Goal: Task Accomplishment & Management: Complete application form

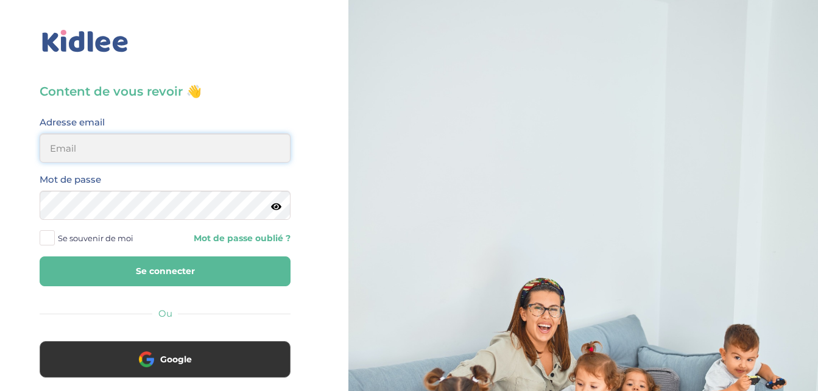
click at [157, 146] on input "email" at bounding box center [165, 147] width 251 height 29
type input "chaimaroudane07@gmail.com"
click at [278, 209] on icon at bounding box center [276, 206] width 10 height 9
click at [191, 277] on button "Se connecter" at bounding box center [165, 272] width 251 height 30
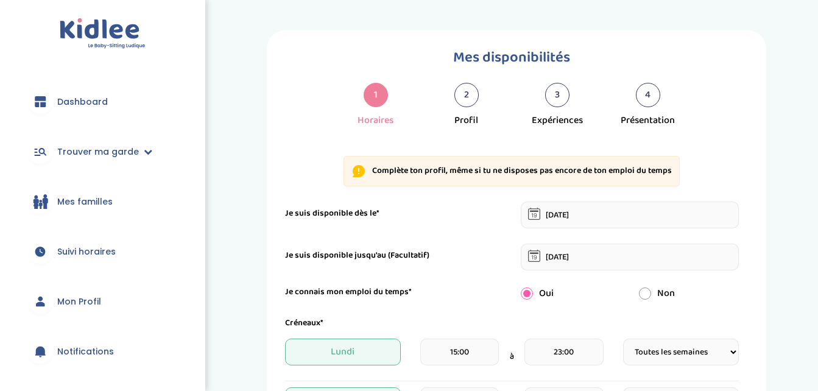
select select "1"
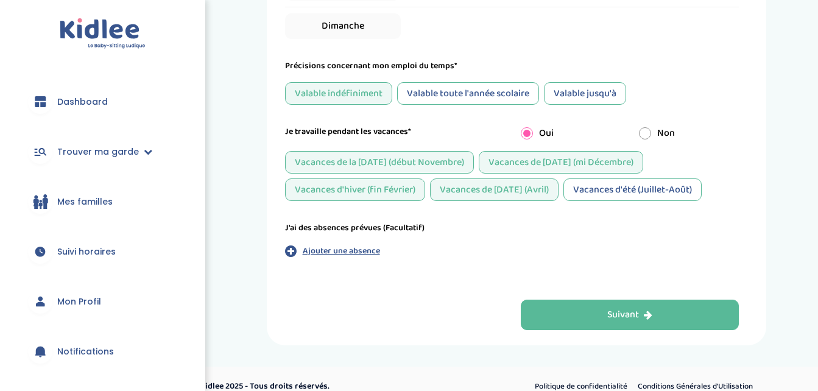
scroll to position [612, 0]
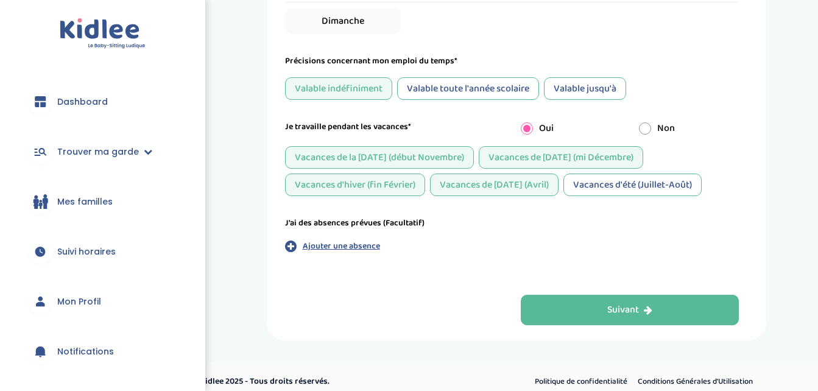
click at [311, 241] on p "Ajouter une absence" at bounding box center [341, 246] width 77 height 13
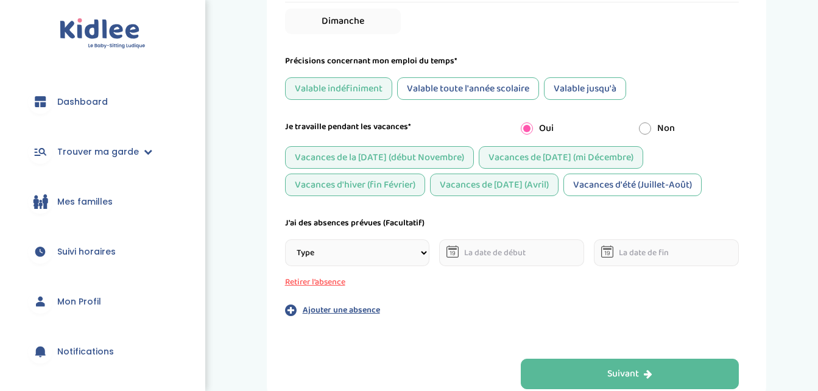
click at [392, 250] on select "Type Stages Alternances Vacances Partiels Autre" at bounding box center [357, 252] width 145 height 27
click at [492, 305] on div "J'ai des absences prévues (Facultatif) Type Stages Alternances Vacances Partiel…" at bounding box center [512, 267] width 454 height 100
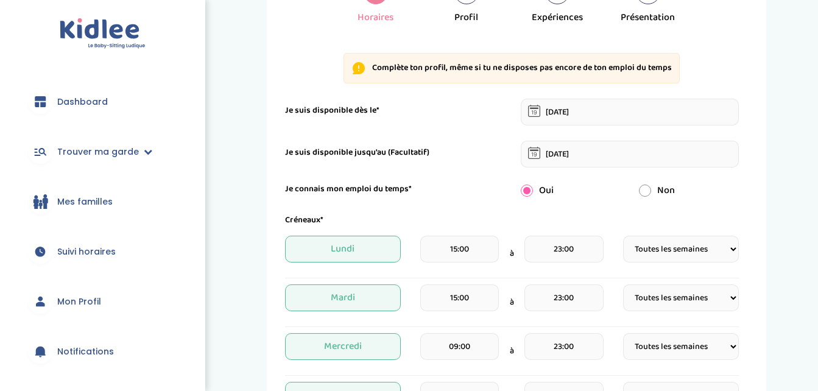
scroll to position [90, 0]
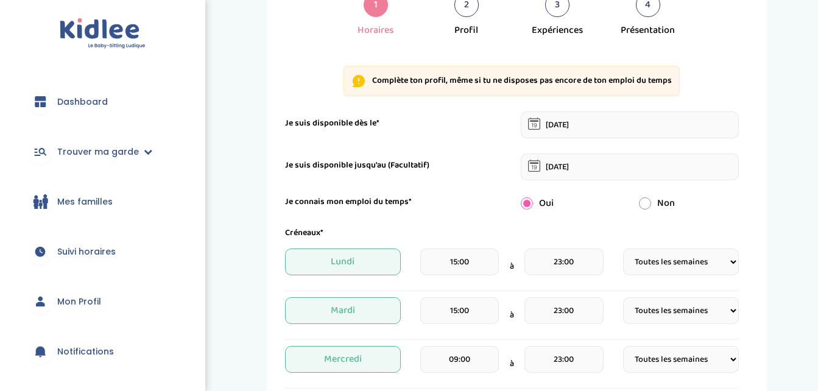
click at [84, 308] on span "Mon Profil" at bounding box center [79, 302] width 44 height 13
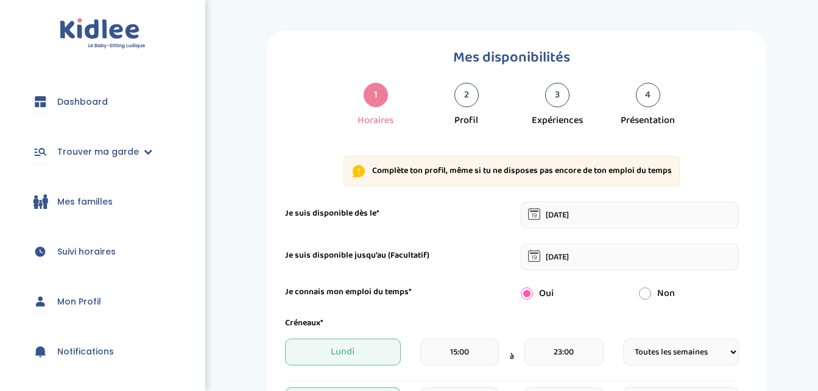
select select "1"
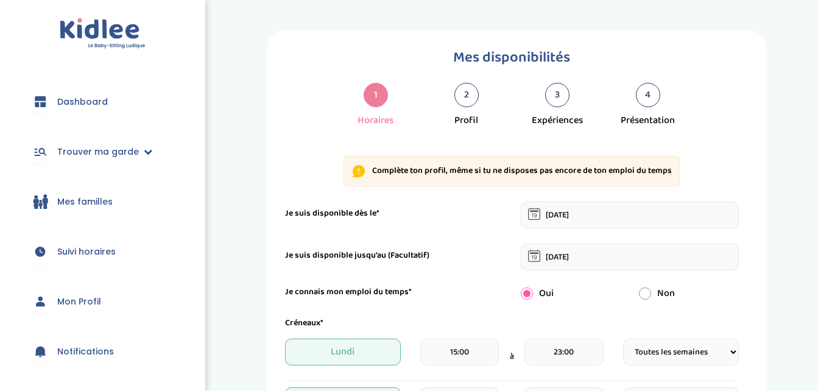
click at [89, 154] on span "Trouver ma garde" at bounding box center [98, 152] width 82 height 13
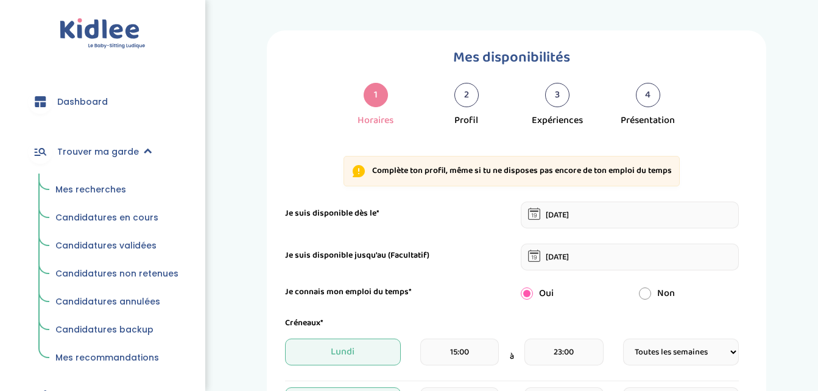
click at [88, 194] on span "Mes recherches" at bounding box center [90, 189] width 71 height 12
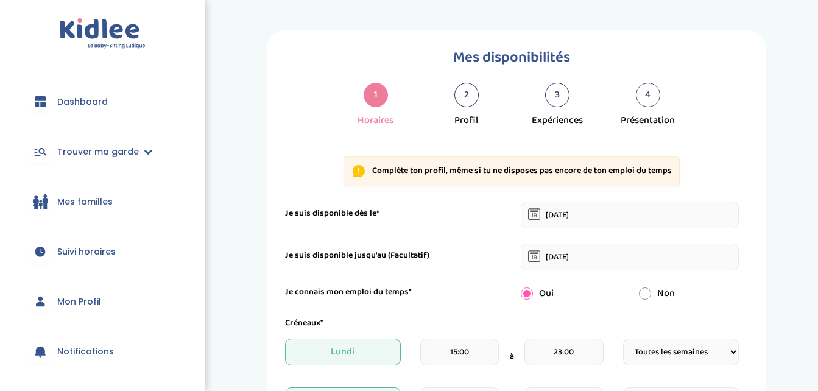
select select "1"
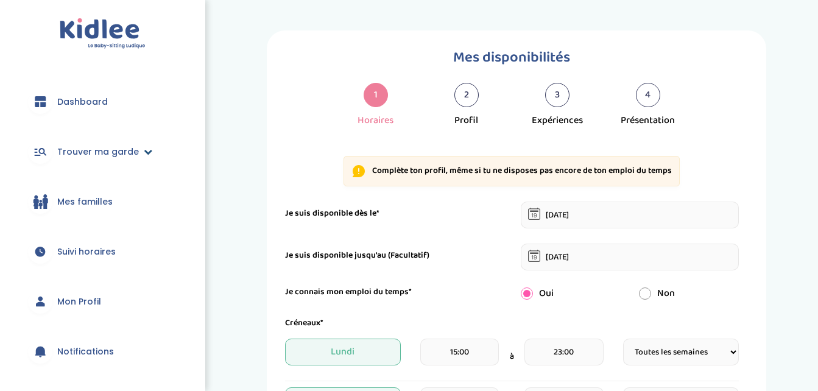
click at [122, 158] on link "Trouver ma garde" at bounding box center [102, 152] width 169 height 44
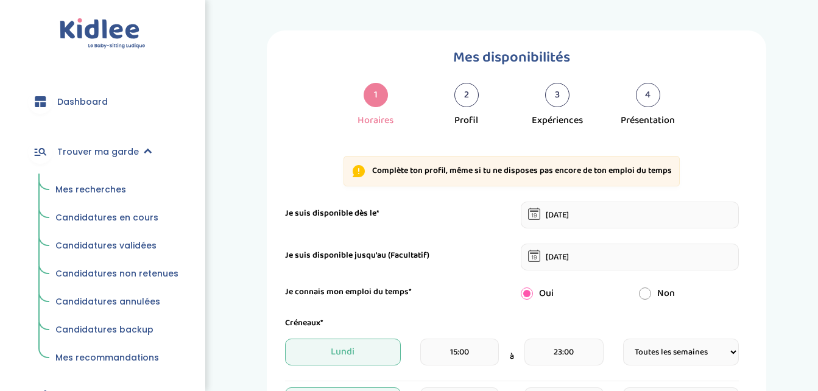
click at [120, 359] on span "Mes recommandations" at bounding box center [107, 358] width 104 height 12
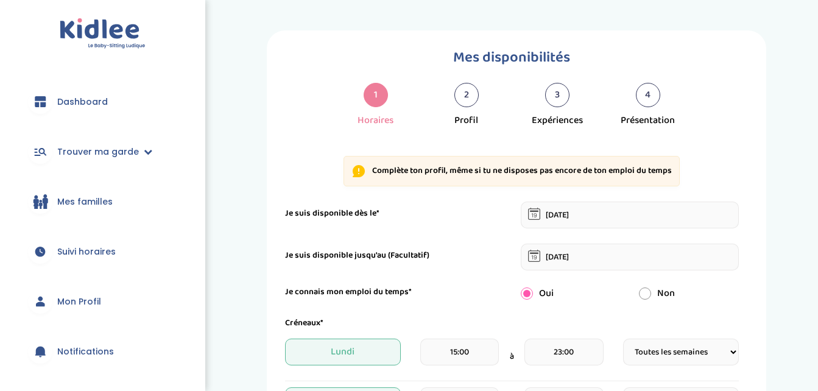
select select "1"
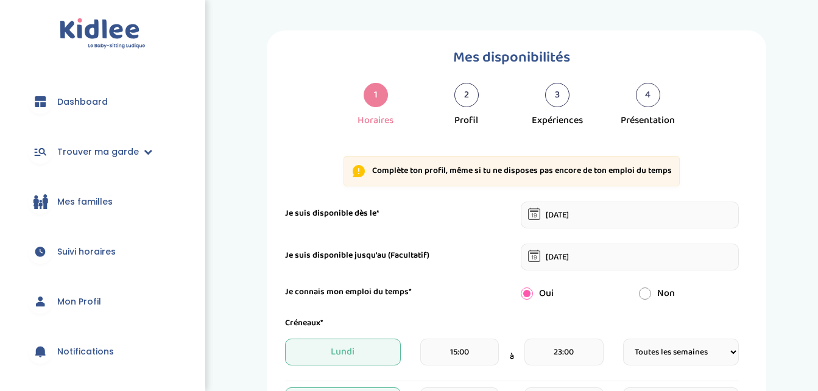
scroll to position [342, 0]
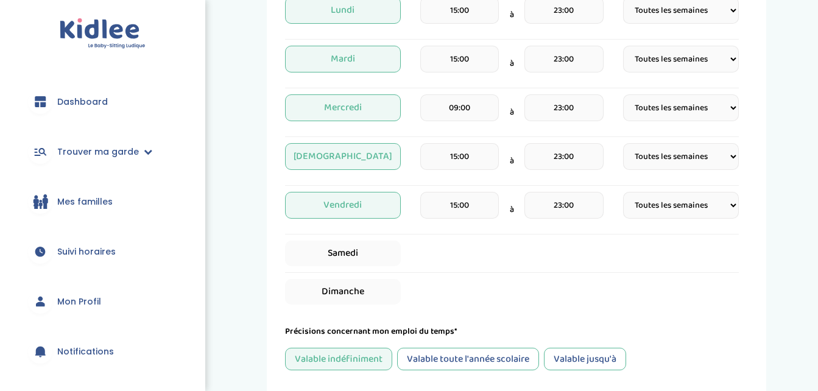
click at [522, 356] on div "Valable toute l'année scolaire" at bounding box center [468, 359] width 142 height 23
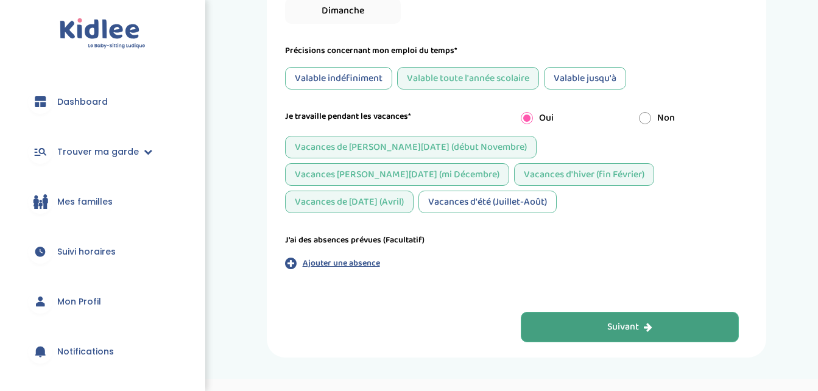
click at [601, 312] on button "Suivant" at bounding box center [630, 327] width 218 height 30
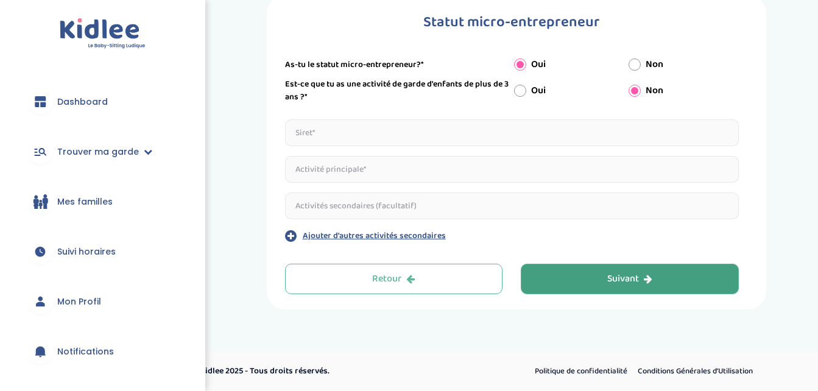
scroll to position [35, 0]
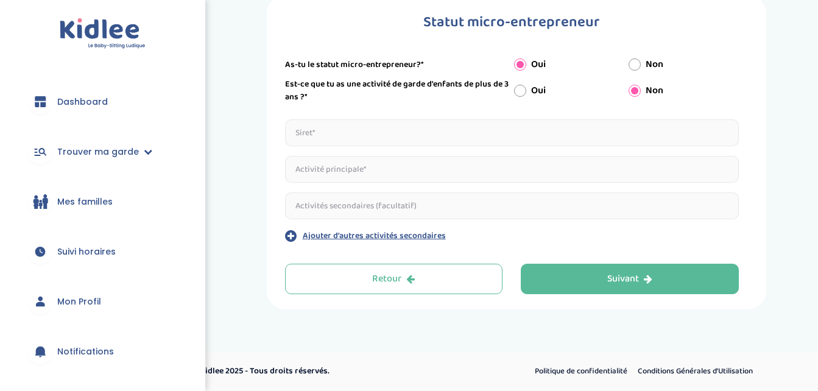
click at [394, 123] on input "text" at bounding box center [512, 132] width 454 height 27
type input "94314587000011"
click at [394, 179] on input "text" at bounding box center [512, 169] width 454 height 27
type input "GARDE D ENFANTS"
click at [395, 211] on input "text" at bounding box center [512, 206] width 454 height 27
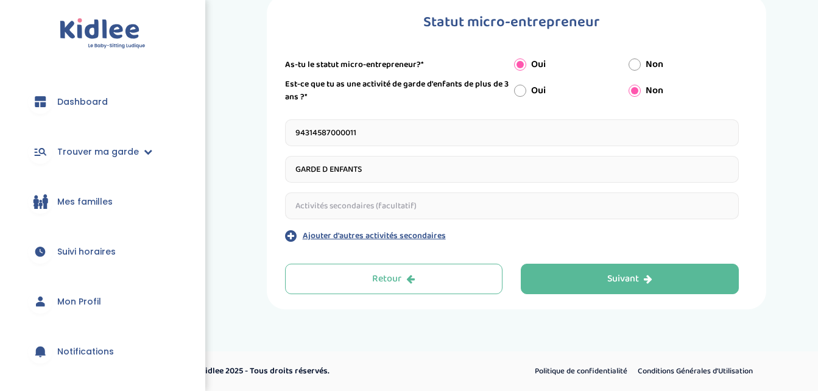
type input "C"
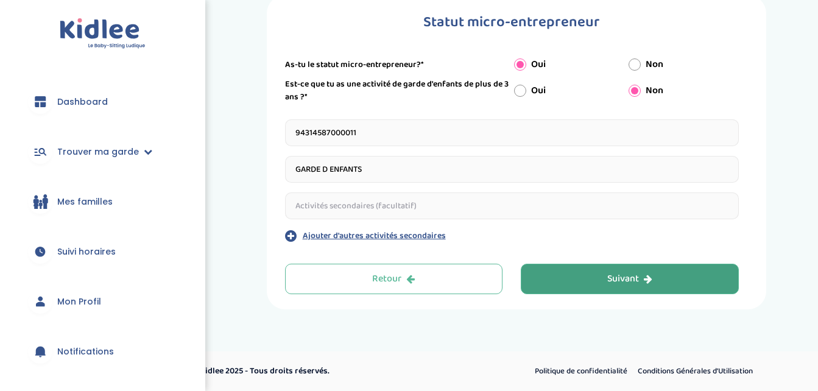
click at [674, 266] on button "Suivant" at bounding box center [630, 279] width 218 height 30
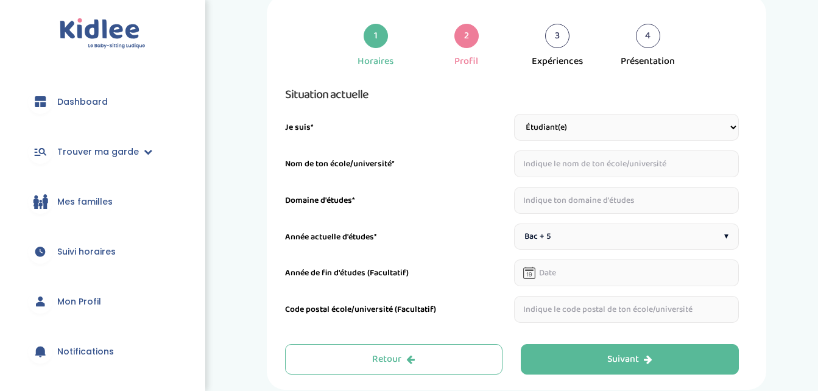
click at [562, 163] on input "text" at bounding box center [626, 164] width 225 height 27
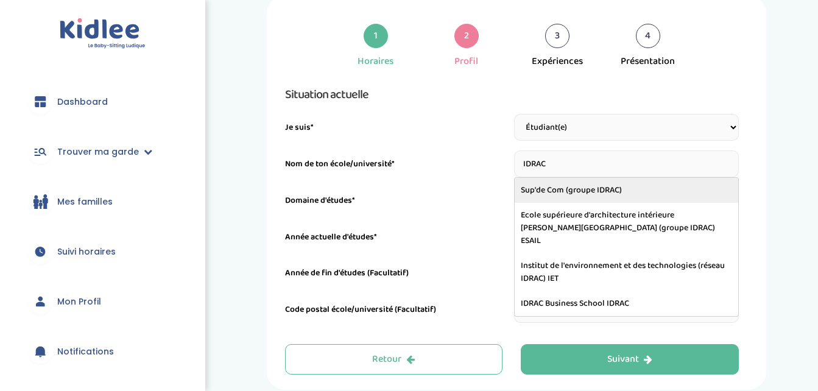
type input "Sup'de Com (groupe IDRAC)"
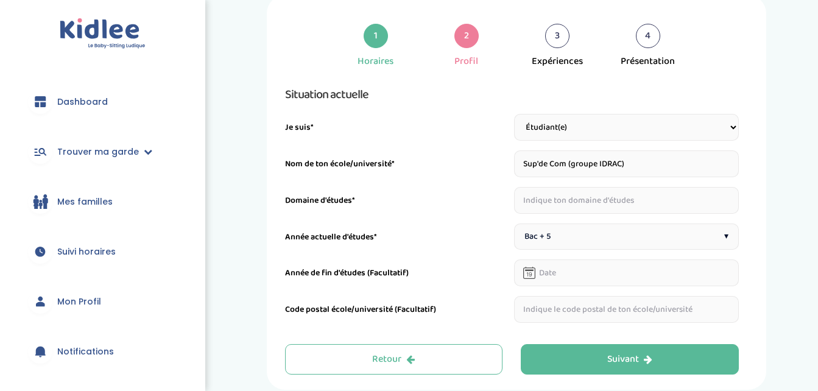
click at [562, 208] on input "text" at bounding box center [626, 200] width 225 height 27
type input "INGENIERIE D AFFAIRES"
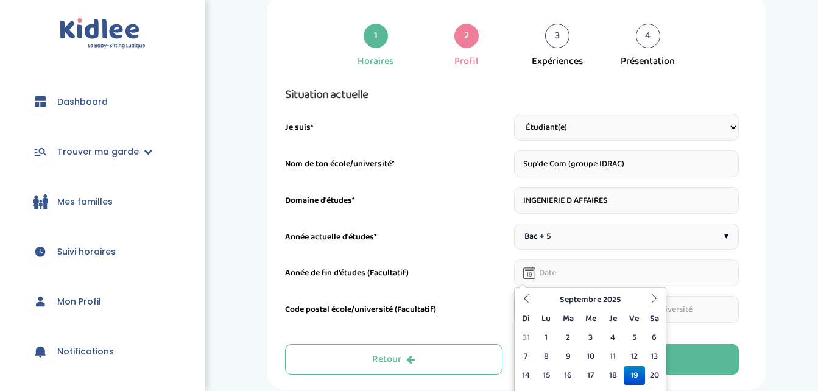
click at [565, 275] on input "text" at bounding box center [626, 273] width 225 height 27
click at [651, 300] on icon at bounding box center [654, 298] width 9 height 9
click at [534, 301] on th at bounding box center [526, 300] width 18 height 19
click at [656, 305] on th at bounding box center [654, 300] width 18 height 19
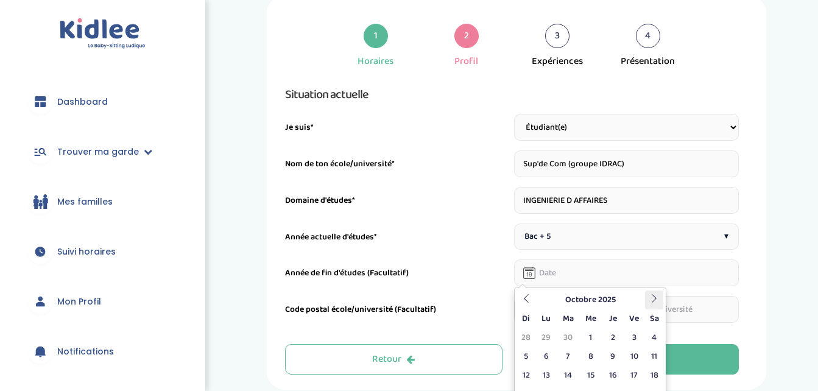
click at [656, 305] on th at bounding box center [654, 300] width 18 height 19
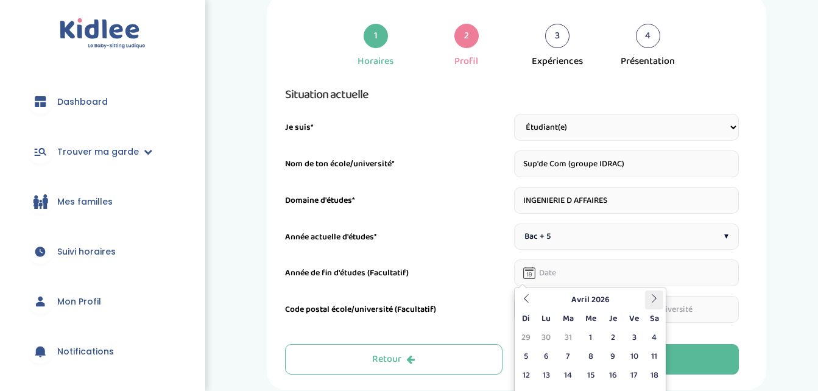
click at [656, 305] on th at bounding box center [654, 300] width 18 height 19
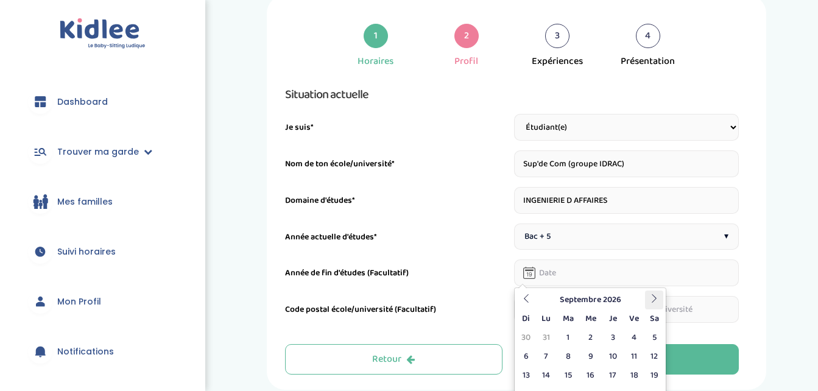
click at [656, 305] on th at bounding box center [654, 300] width 18 height 19
click at [522, 300] on icon at bounding box center [526, 298] width 9 height 9
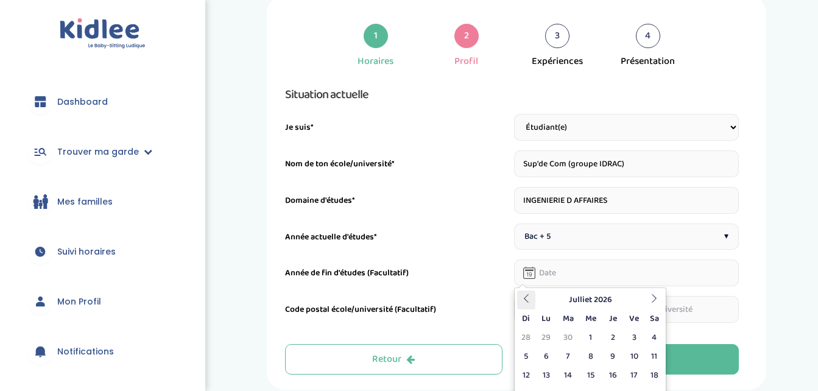
click at [522, 300] on icon at bounding box center [526, 298] width 9 height 9
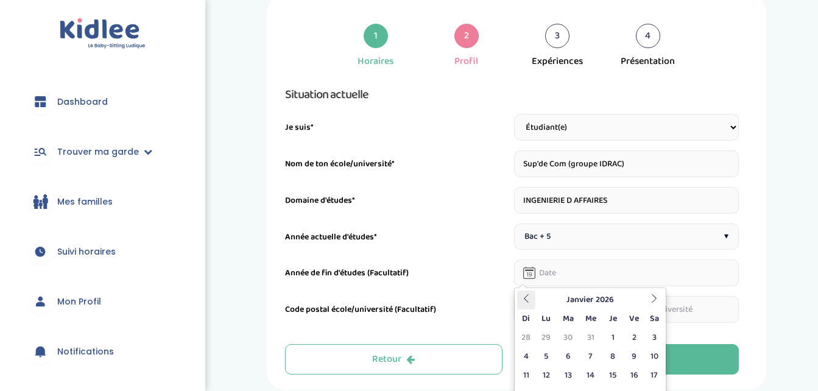
click at [522, 300] on icon at bounding box center [526, 298] width 9 height 9
click at [653, 372] on td "20" at bounding box center [654, 375] width 18 height 19
type input "20-12-2025"
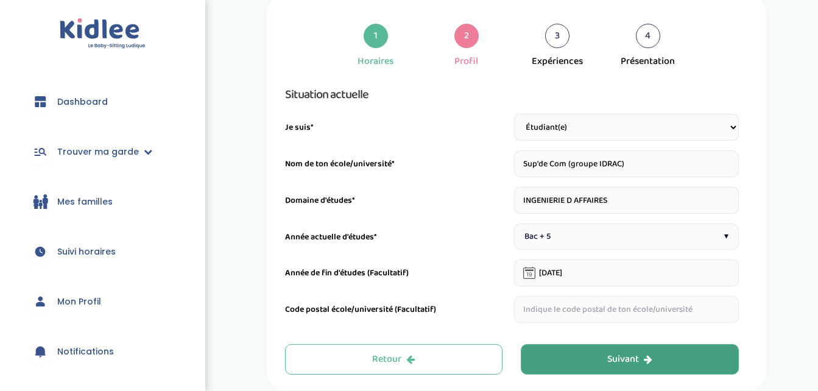
click at [608, 355] on div "Suivant" at bounding box center [630, 360] width 45 height 14
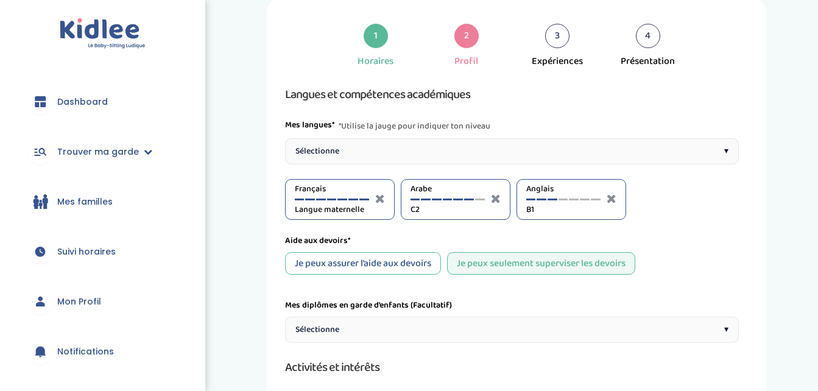
scroll to position [46, 0]
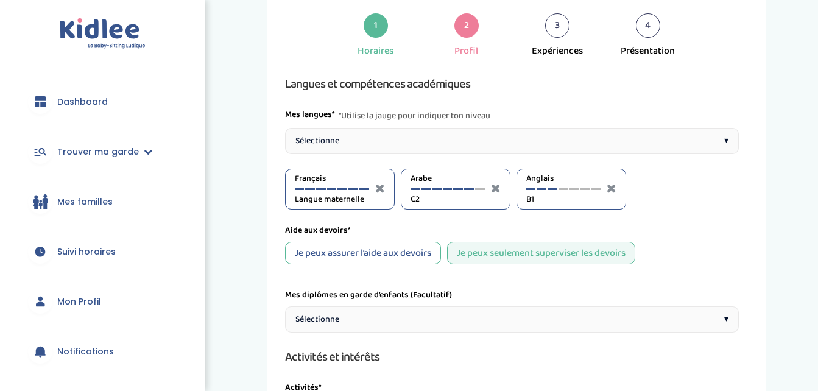
click at [481, 190] on div "Arabe C2" at bounding box center [448, 189] width 74 height 34
click at [480, 188] on div at bounding box center [480, 189] width 10 height 2
click at [628, 147] on div "Sélectionne ▾" at bounding box center [512, 141] width 454 height 26
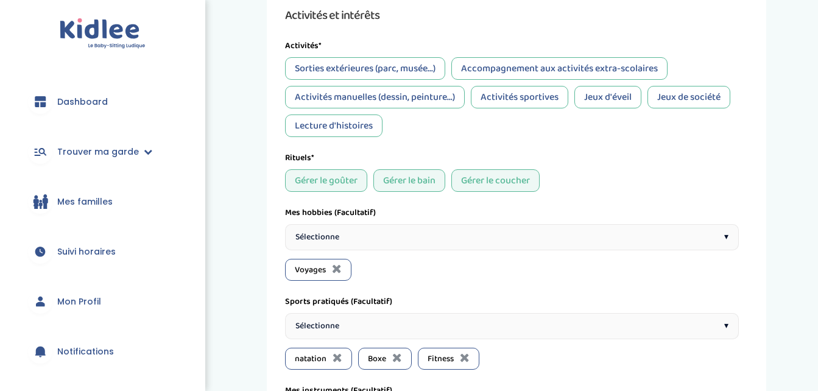
scroll to position [553, 0]
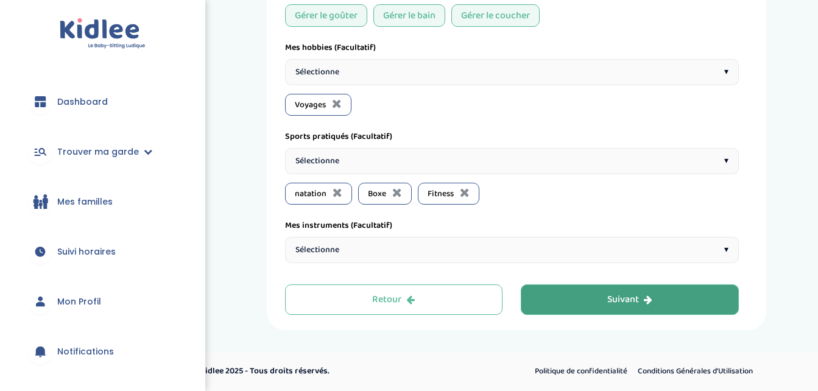
click at [533, 71] on div "Sélectionne ▾" at bounding box center [512, 72] width 454 height 26
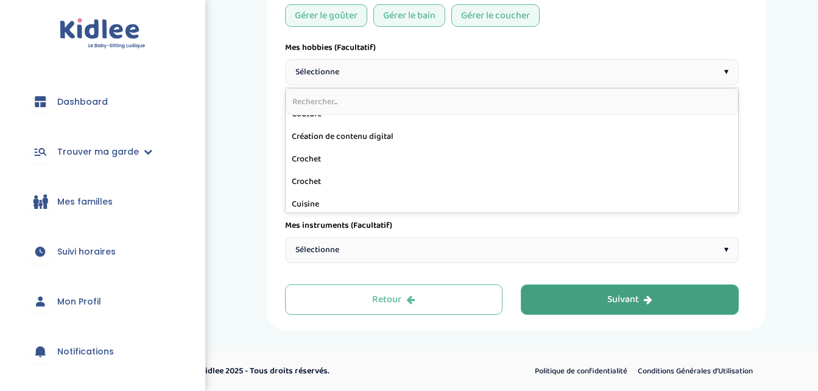
scroll to position [171, 0]
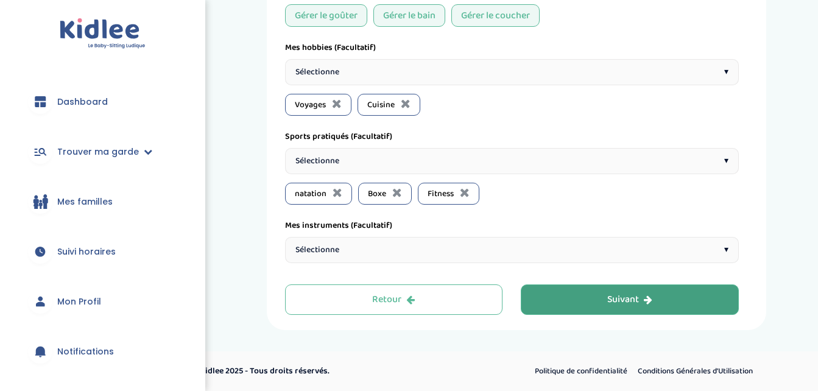
click at [633, 76] on div "Sélectionne ▾" at bounding box center [512, 72] width 454 height 26
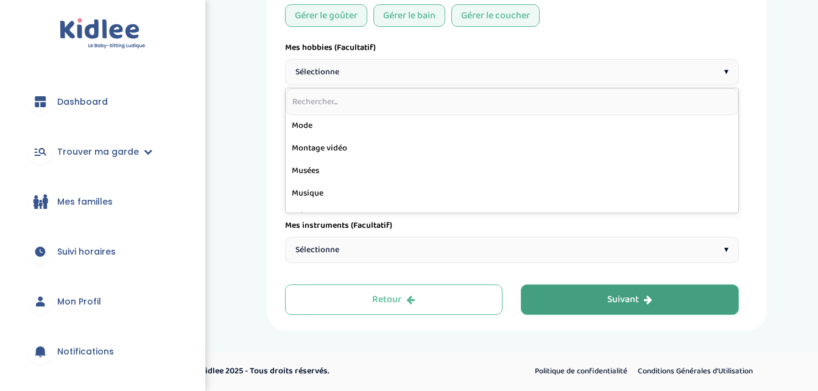
scroll to position [483, 0]
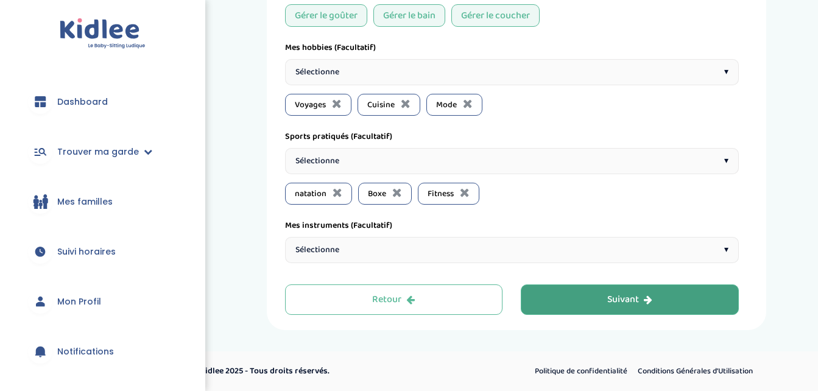
click at [646, 305] on div "Suivant" at bounding box center [630, 300] width 45 height 14
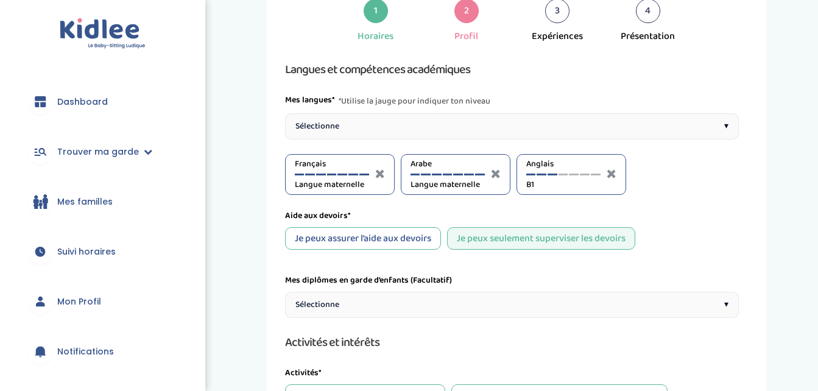
scroll to position [46, 0]
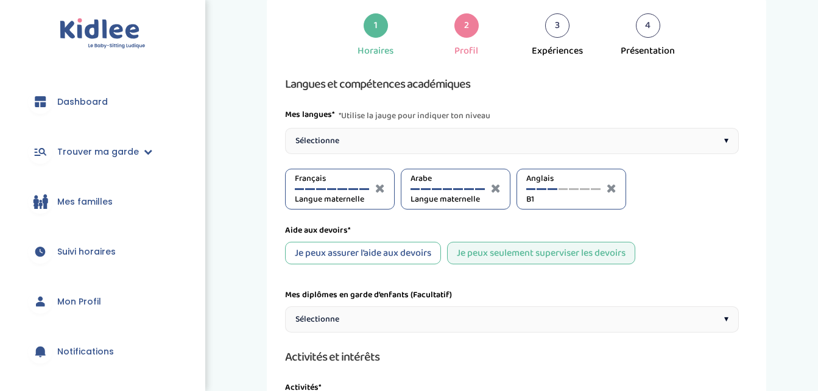
click at [381, 247] on div "Je peux assurer l’aide aux devoirs" at bounding box center [363, 253] width 156 height 23
select select "6eme"
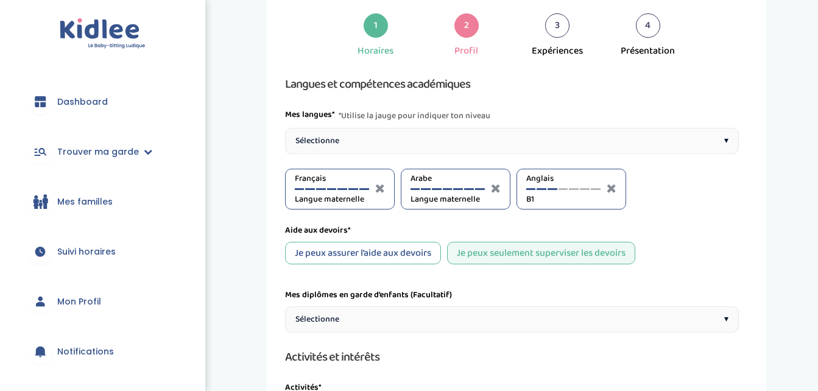
select select "6eme"
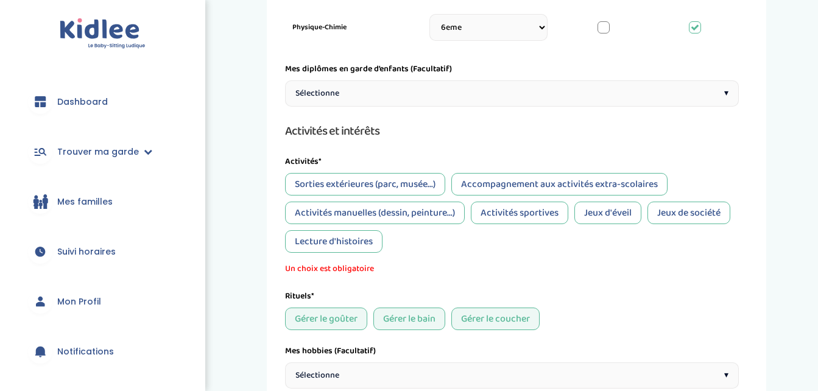
scroll to position [1033, 0]
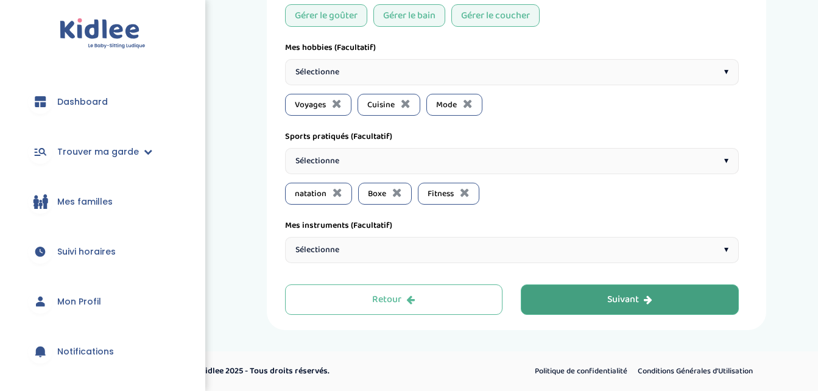
click at [707, 302] on button "Suivant" at bounding box center [630, 300] width 218 height 30
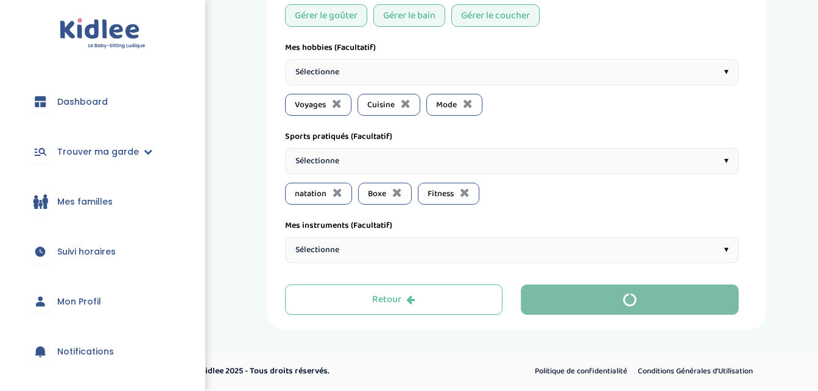
scroll to position [35, 0]
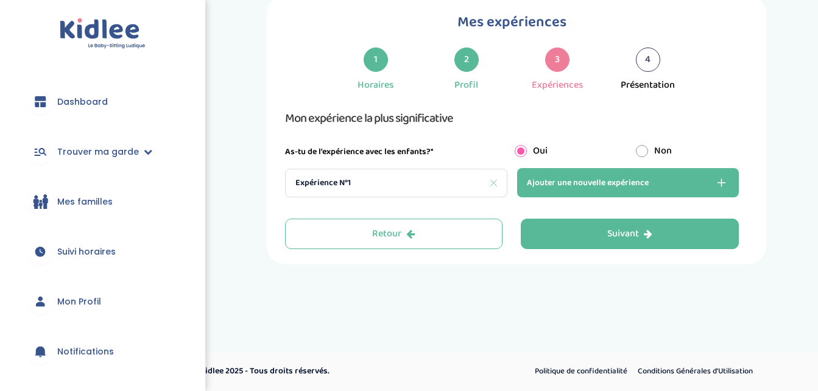
click at [576, 171] on button "Ajouter une nouvelle expérience" at bounding box center [628, 182] width 222 height 29
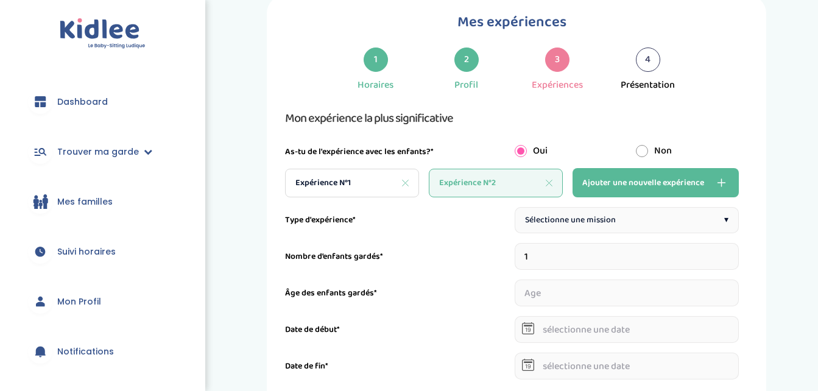
click at [587, 226] on span "Sélectionne une mission" at bounding box center [570, 220] width 91 height 13
click at [553, 289] on input "number" at bounding box center [627, 293] width 224 height 27
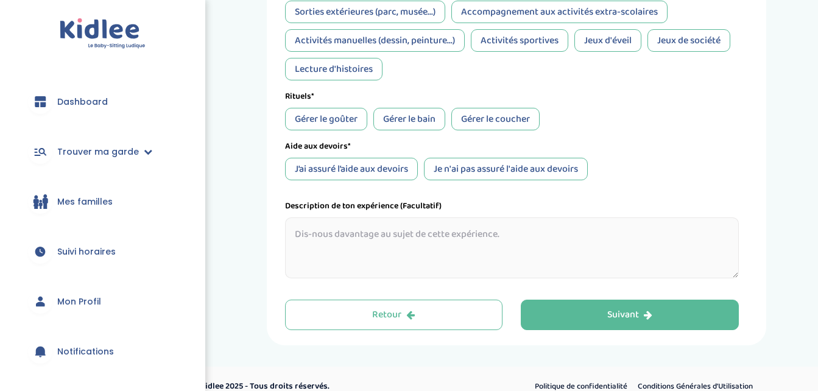
scroll to position [559, 0]
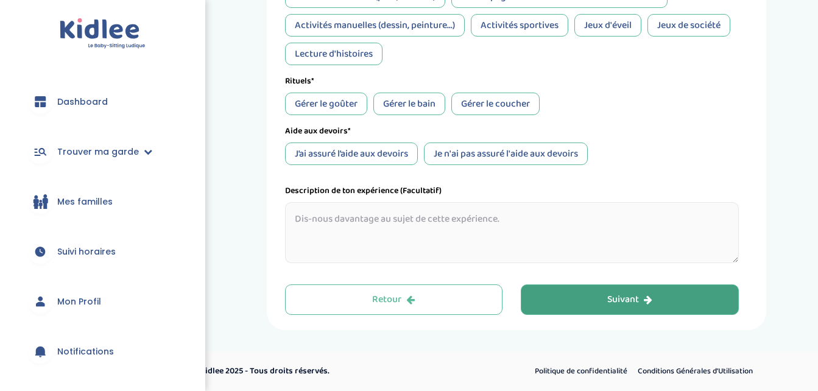
type input "7"
click at [667, 308] on button "Suivant" at bounding box center [630, 300] width 218 height 30
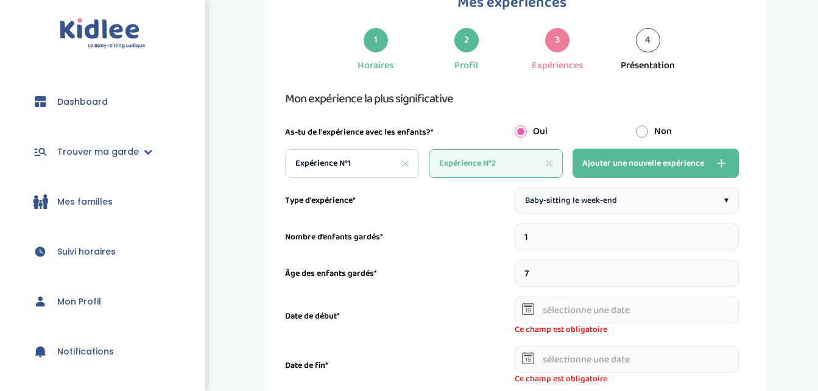
scroll to position [46, 0]
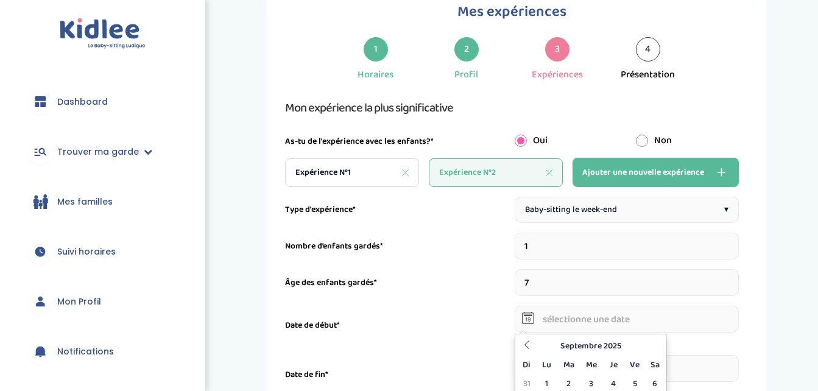
click at [667, 308] on input "text" at bounding box center [627, 319] width 224 height 27
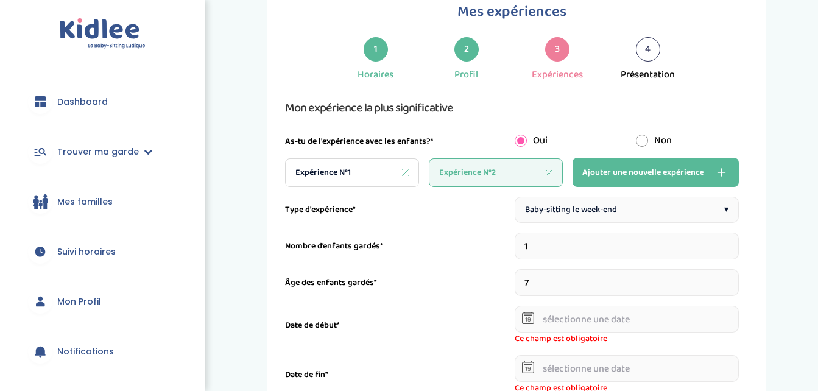
click at [550, 176] on div "Expérience N°2" at bounding box center [496, 172] width 134 height 29
click at [550, 169] on icon at bounding box center [549, 172] width 7 height 7
type input "2"
type input "31-08-2023"
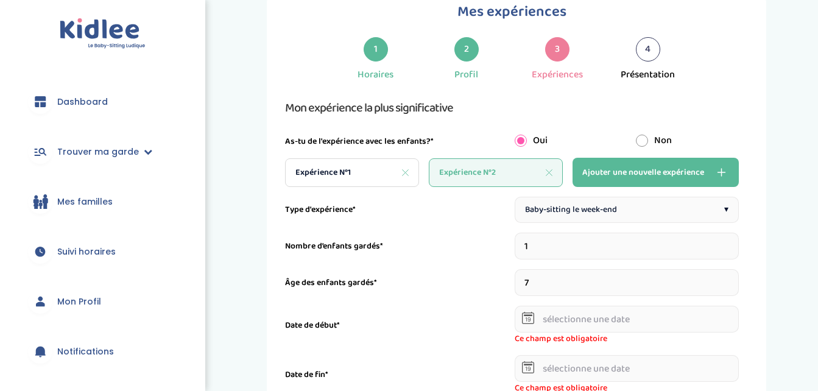
type input "31-08-2025"
type textarea "."
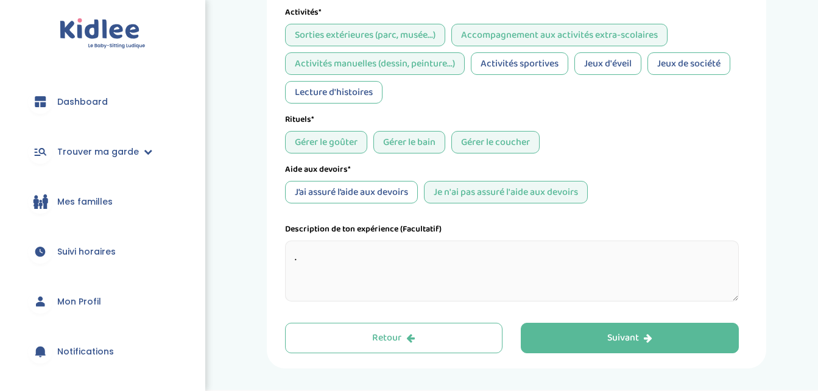
scroll to position [519, 0]
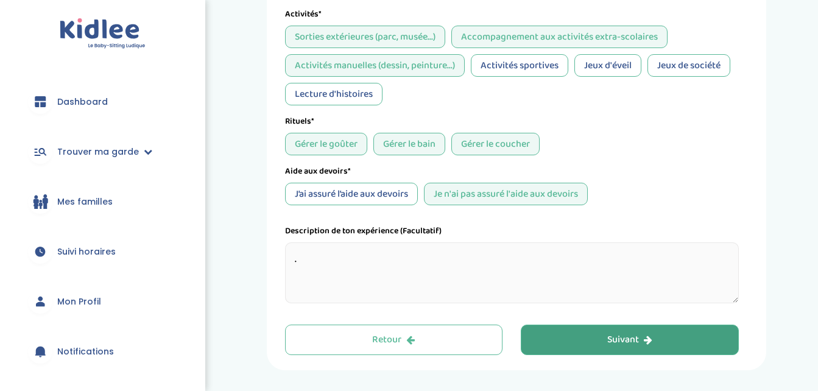
click at [588, 336] on button "Suivant" at bounding box center [630, 340] width 218 height 30
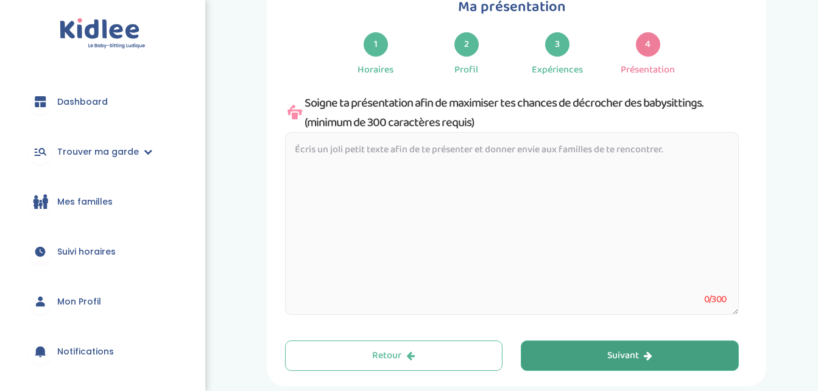
scroll to position [46, 0]
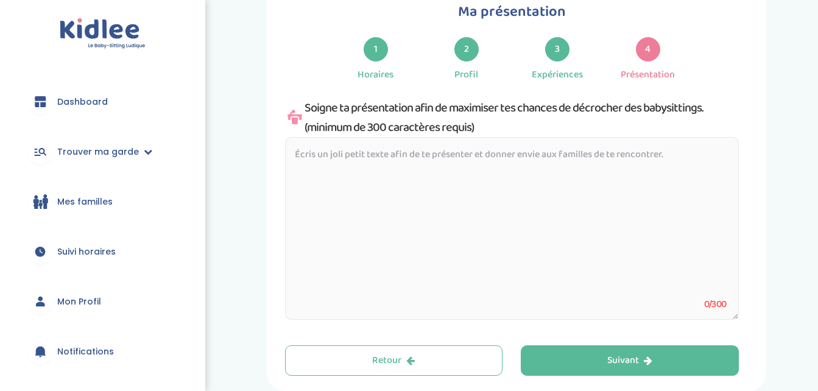
click at [545, 274] on textarea at bounding box center [512, 228] width 454 height 183
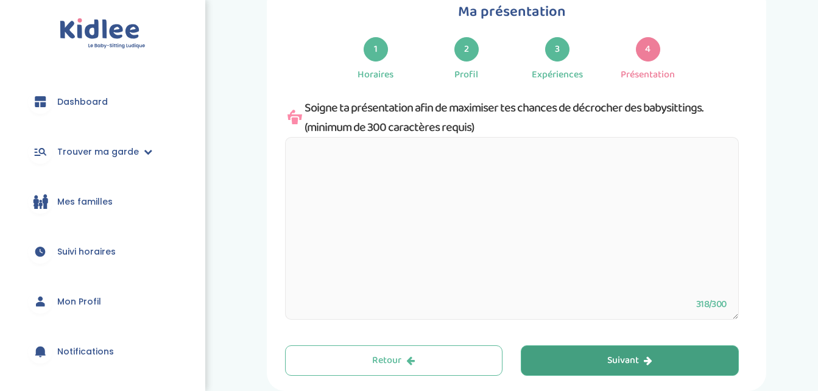
click at [569, 353] on button "Suivant" at bounding box center [630, 361] width 218 height 30
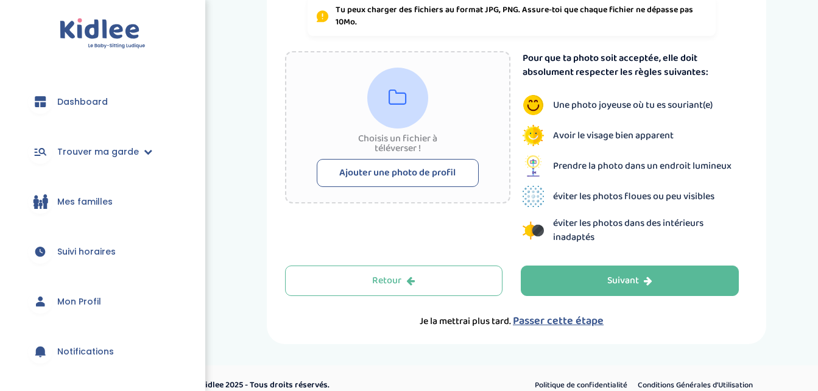
scroll to position [286, 0]
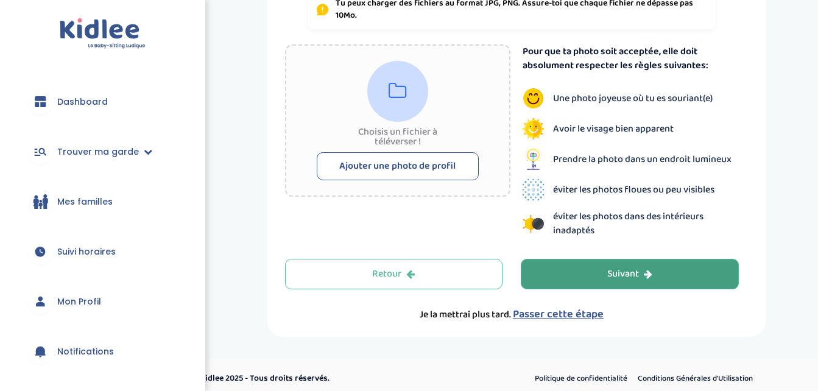
click at [733, 267] on button "Suivant" at bounding box center [630, 274] width 218 height 30
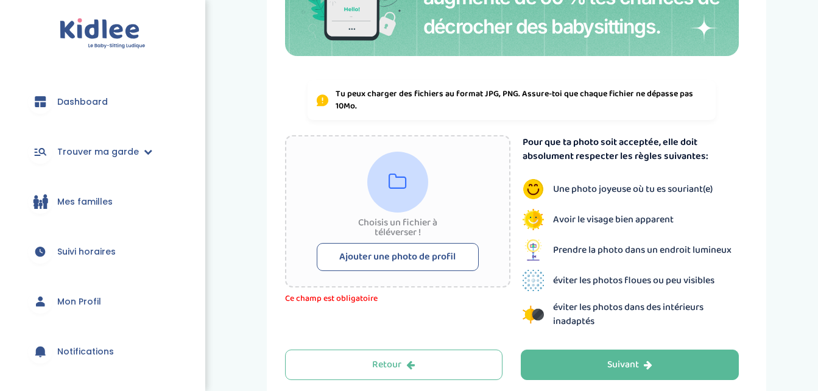
scroll to position [199, 0]
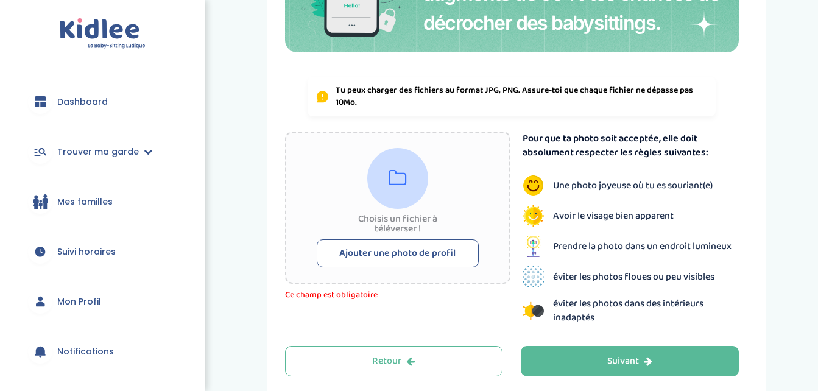
click at [442, 246] on button "Ajouter une photo de profil" at bounding box center [398, 253] width 162 height 28
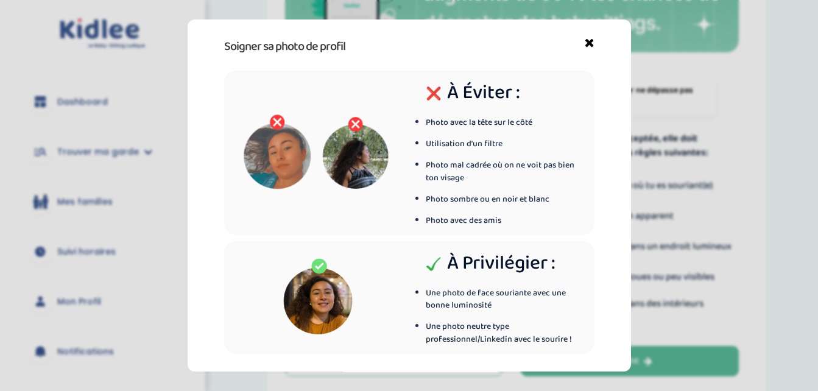
click at [585, 48] on icon at bounding box center [590, 46] width 10 height 19
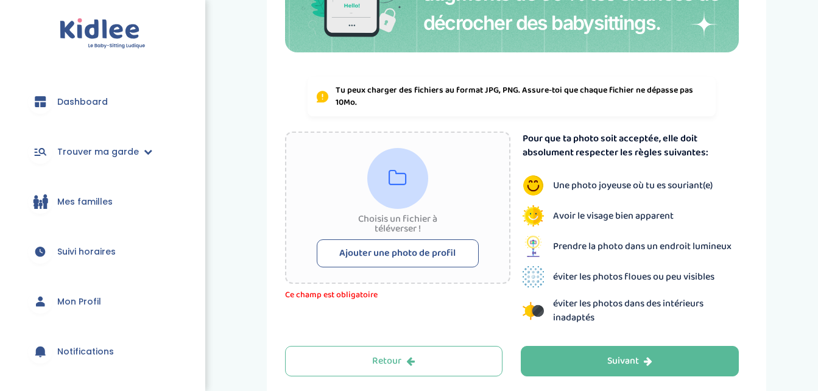
click at [368, 260] on button "Ajouter une photo de profil" at bounding box center [398, 253] width 162 height 28
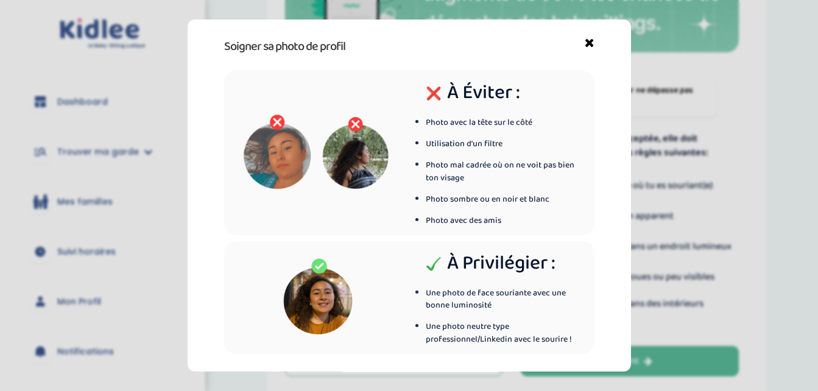
click at [585, 43] on icon at bounding box center [590, 46] width 10 height 19
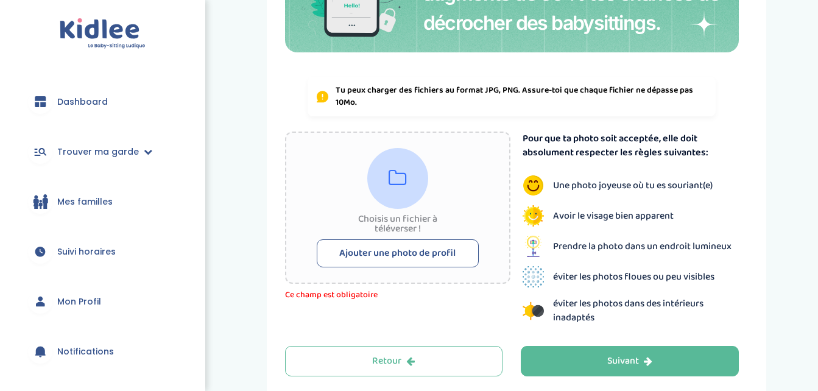
click at [427, 250] on button "Ajouter une photo de profil" at bounding box center [398, 253] width 162 height 28
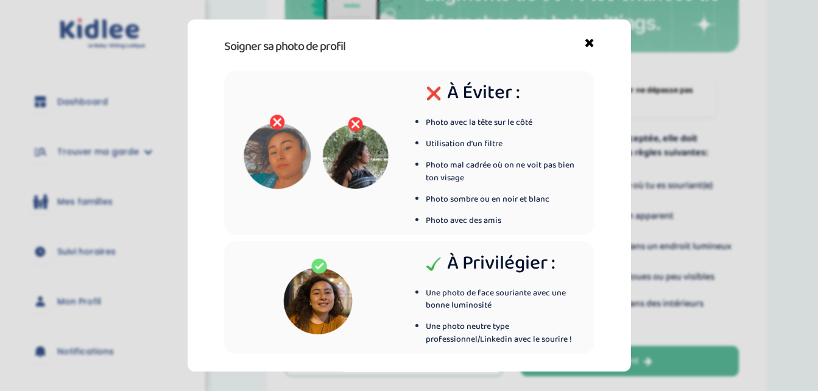
scroll to position [54, 0]
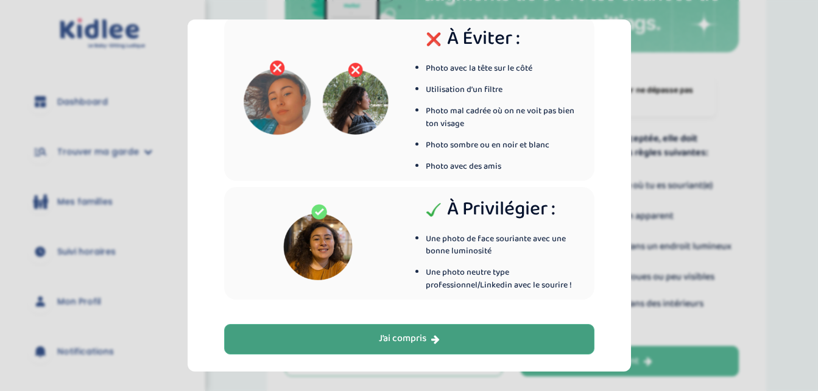
click at [506, 349] on button "J’ai compris" at bounding box center [409, 339] width 370 height 30
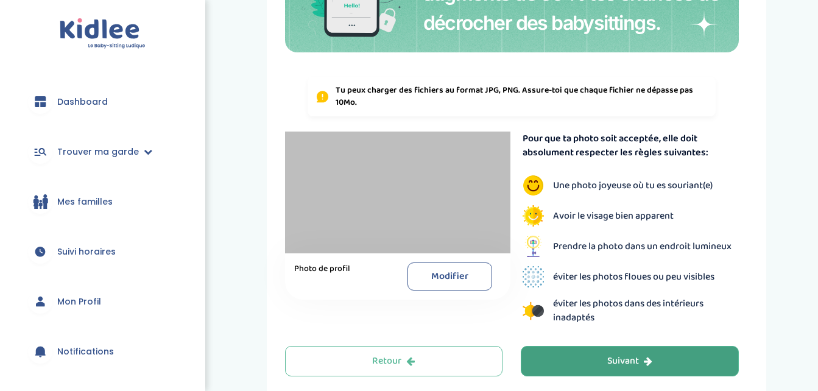
click at [611, 370] on button "Suivant" at bounding box center [630, 361] width 218 height 30
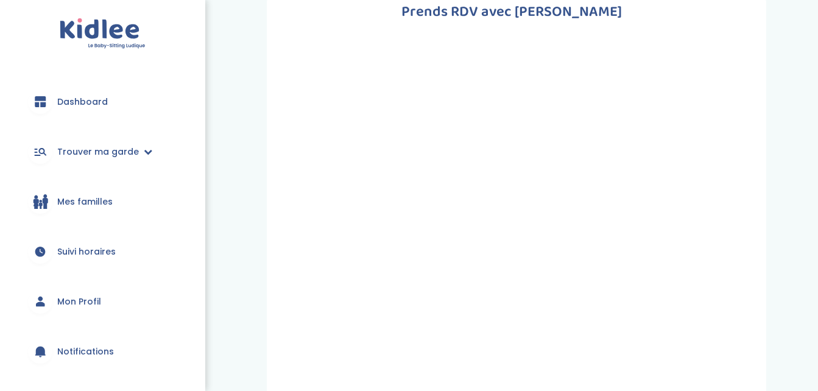
scroll to position [388, 0]
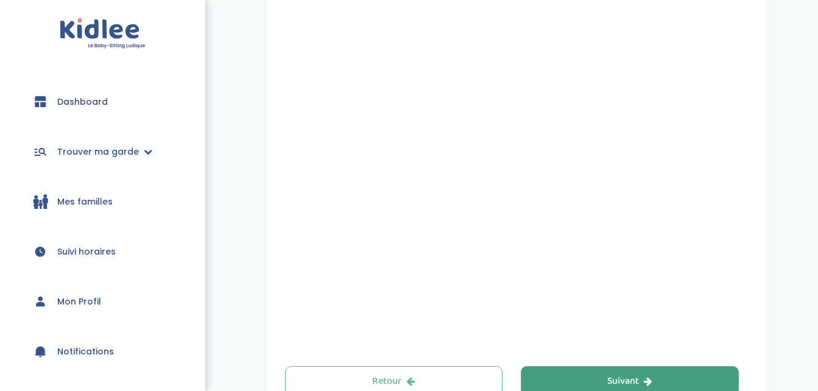
click at [653, 380] on button "Suivant" at bounding box center [630, 381] width 218 height 30
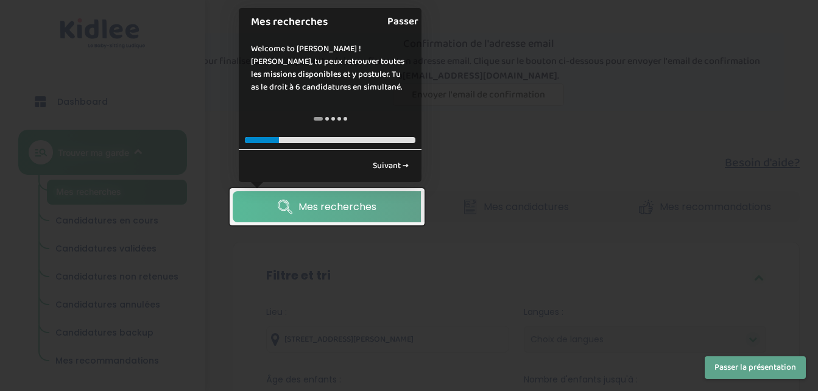
click at [408, 18] on link "Passer" at bounding box center [403, 21] width 31 height 27
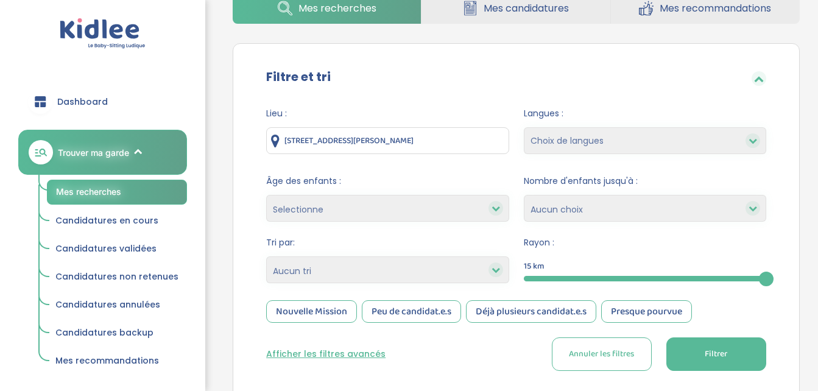
scroll to position [238, 0]
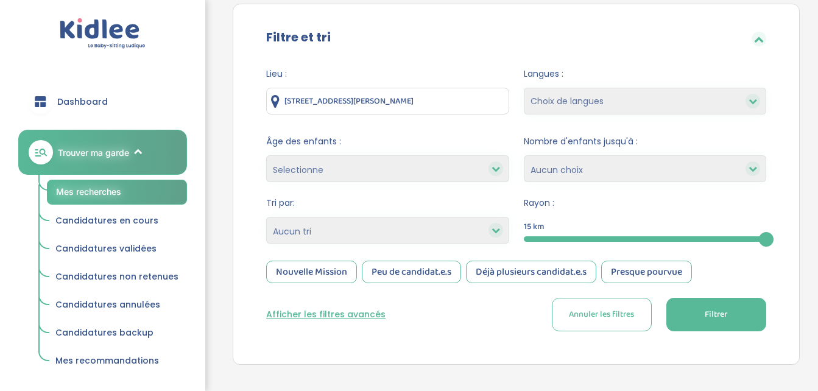
click at [629, 239] on div at bounding box center [645, 238] width 243 height 5
click at [653, 237] on div "5" at bounding box center [645, 238] width 243 height 5
click at [719, 302] on button "Filtrer" at bounding box center [717, 315] width 100 height 34
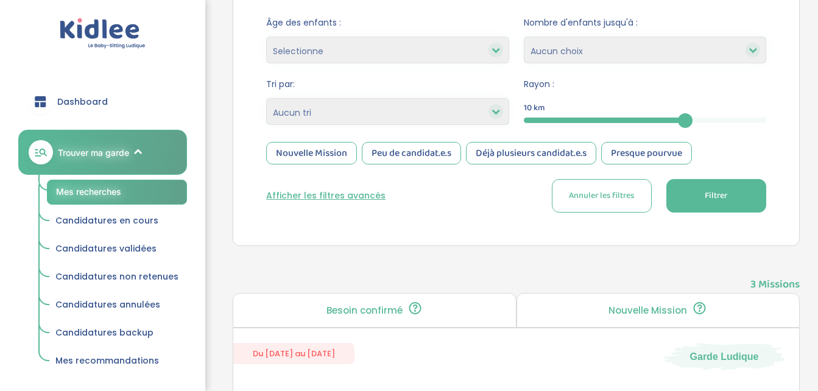
scroll to position [348, 0]
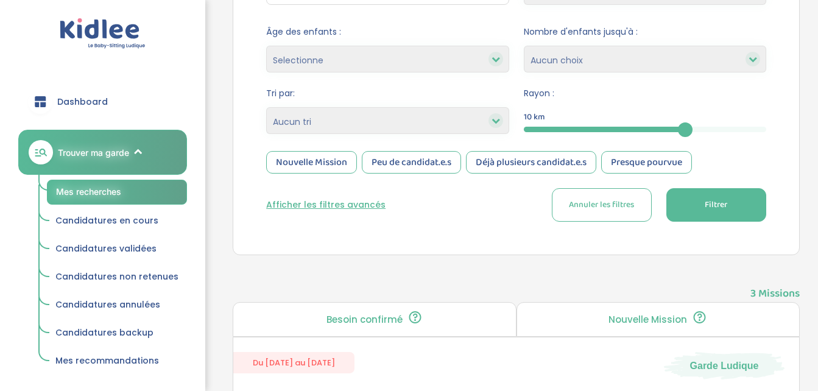
click at [756, 130] on div "10" at bounding box center [645, 129] width 243 height 5
click at [740, 217] on button "Filtrer" at bounding box center [717, 205] width 100 height 34
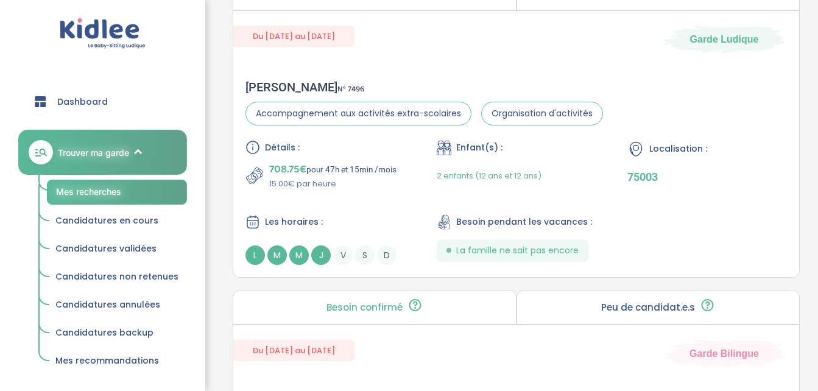
scroll to position [1030, 0]
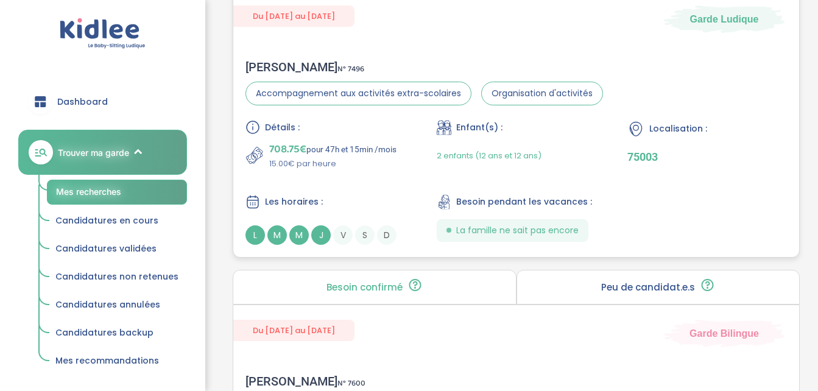
click at [640, 221] on div "Détails : 708.75€ pour 47h et 15min /mois 15.00€ par heure Enfant(s) : 2 enfant…" at bounding box center [517, 182] width 542 height 125
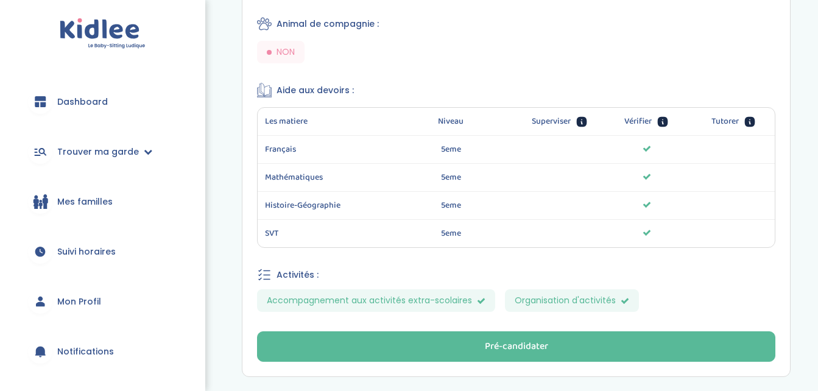
scroll to position [754, 0]
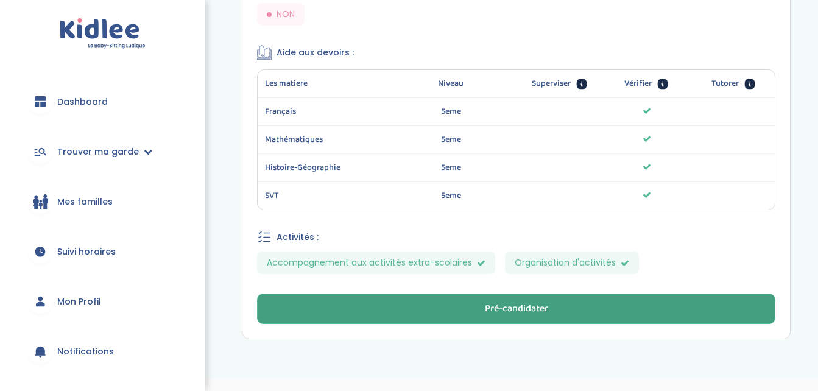
click at [717, 299] on button "Pré-candidater" at bounding box center [516, 309] width 519 height 30
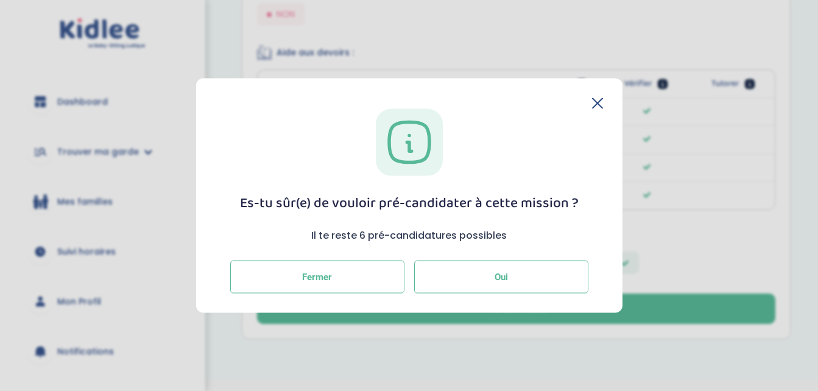
click at [509, 272] on button "Oui" at bounding box center [501, 276] width 174 height 33
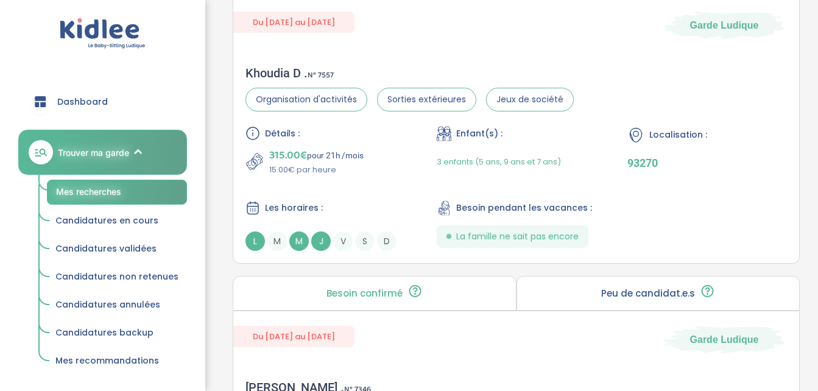
scroll to position [1365, 0]
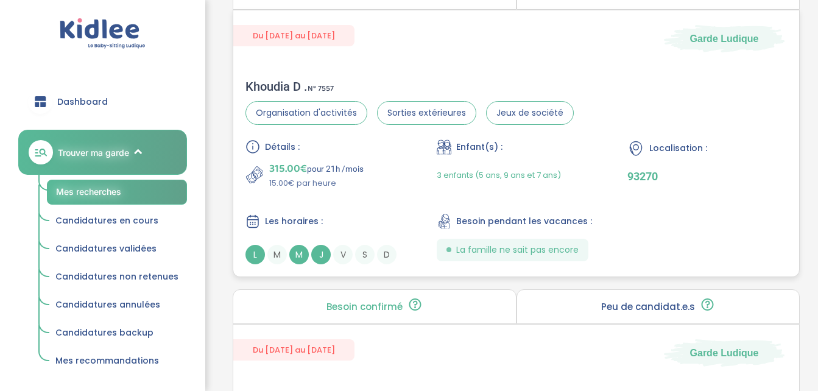
click at [628, 218] on div "Détails : 315.00€ pour 21h /mois 15.00€ par heure Enfant(s) : 3 enfants (5 ans,…" at bounding box center [517, 202] width 542 height 125
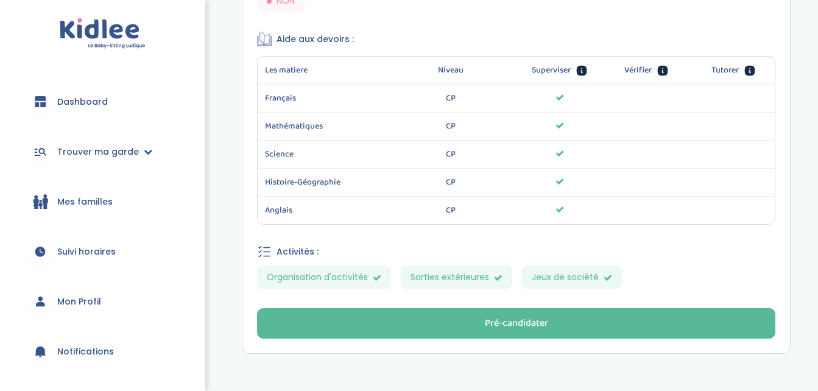
scroll to position [722, 0]
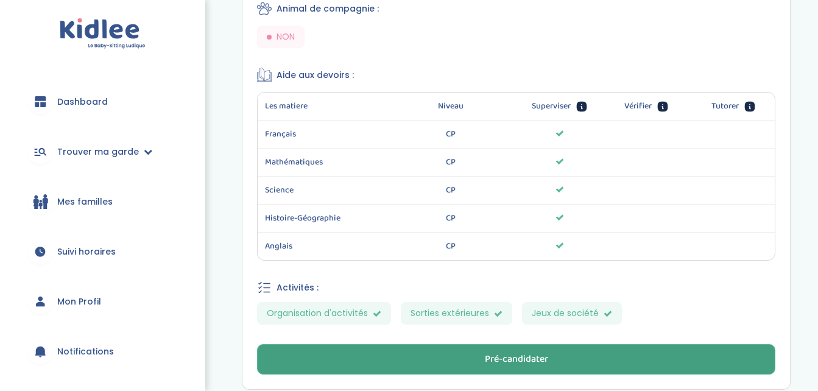
click at [654, 353] on button "Pré-candidater" at bounding box center [516, 359] width 519 height 30
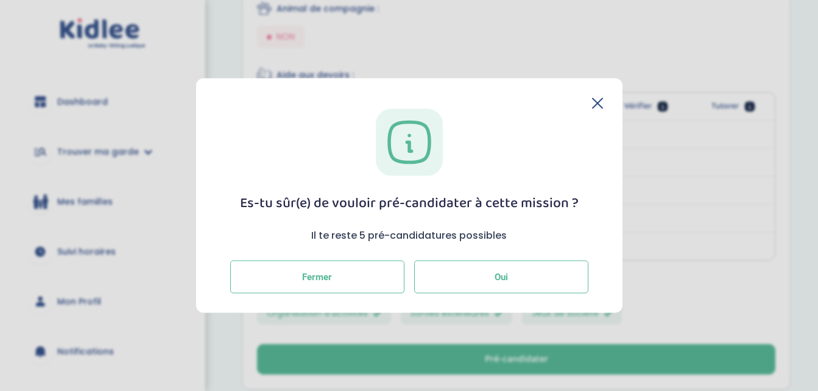
click at [552, 280] on button "Oui" at bounding box center [501, 276] width 174 height 33
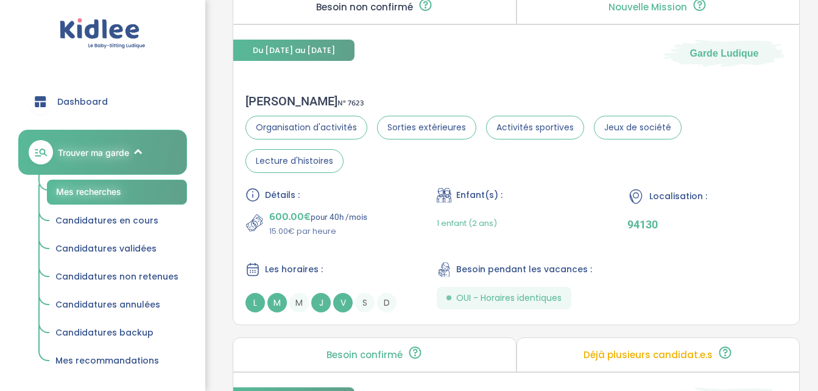
scroll to position [3230, 0]
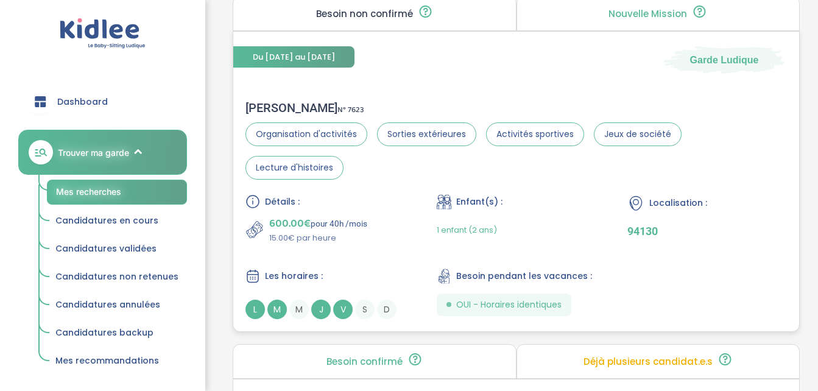
click at [716, 222] on div "Détails : 600.00€ pour 40h /mois 15.00€ par heure Enfant(s) : 1 enfant (2 ans) …" at bounding box center [517, 256] width 542 height 125
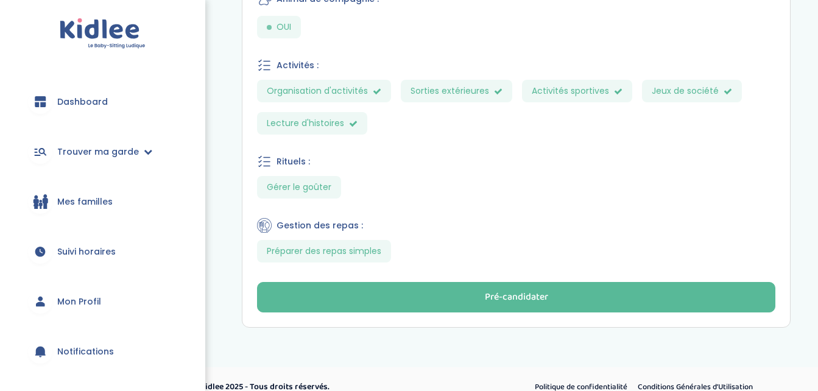
scroll to position [773, 0]
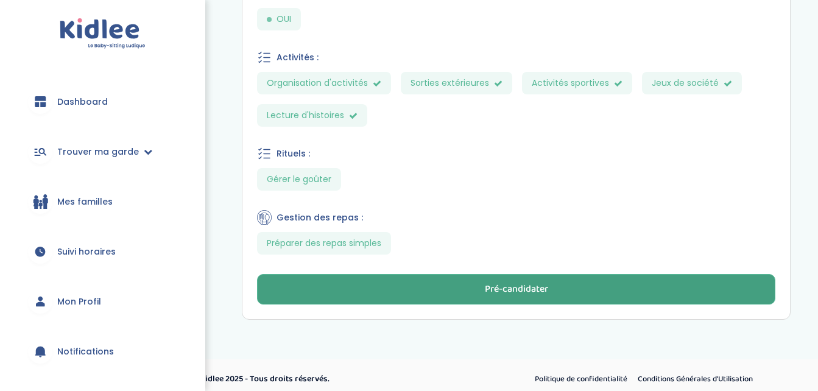
click at [636, 300] on button "Pré-candidater" at bounding box center [516, 289] width 519 height 30
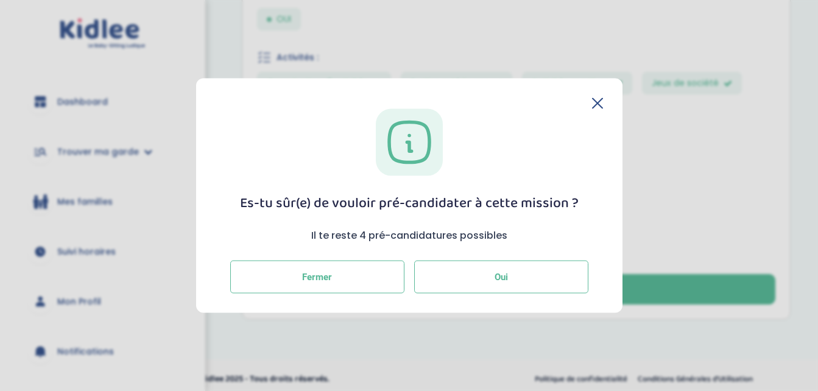
click at [508, 278] on button "Oui" at bounding box center [501, 276] width 174 height 33
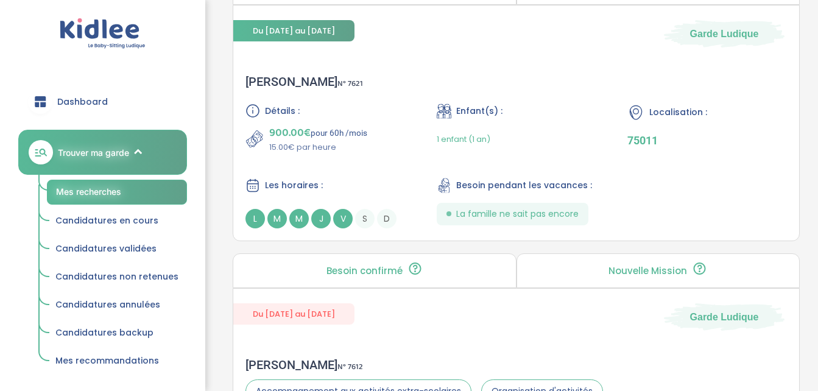
scroll to position [3277, 0]
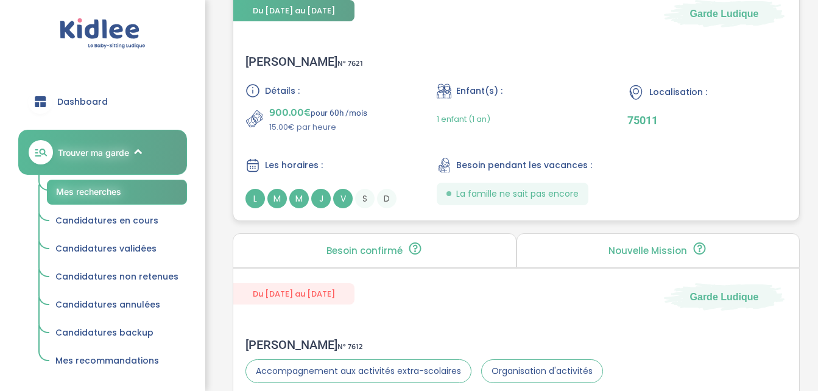
click at [625, 185] on div "Détails : 900.00€ pour 60h /mois 15.00€ par heure Enfant(s) : 1 enfant (1 an) L…" at bounding box center [517, 145] width 542 height 125
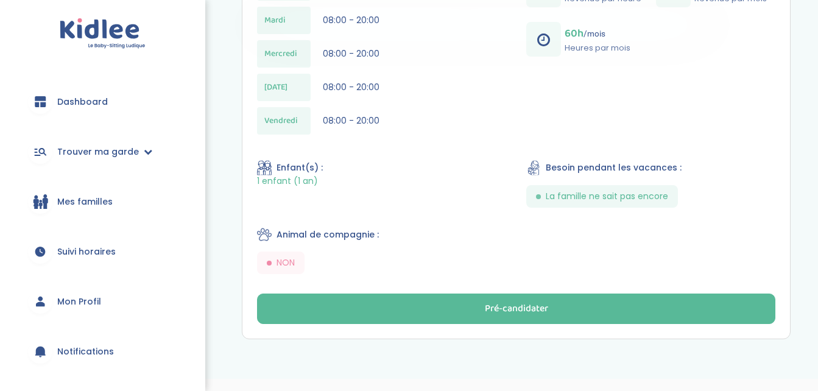
scroll to position [566, 0]
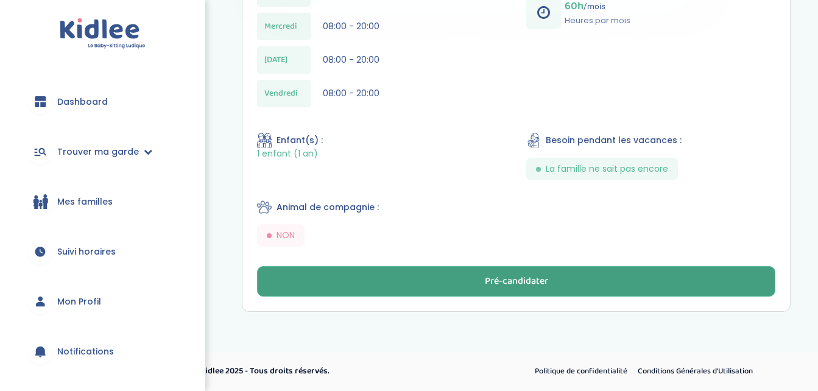
click at [598, 282] on button "Pré-candidater" at bounding box center [516, 281] width 519 height 30
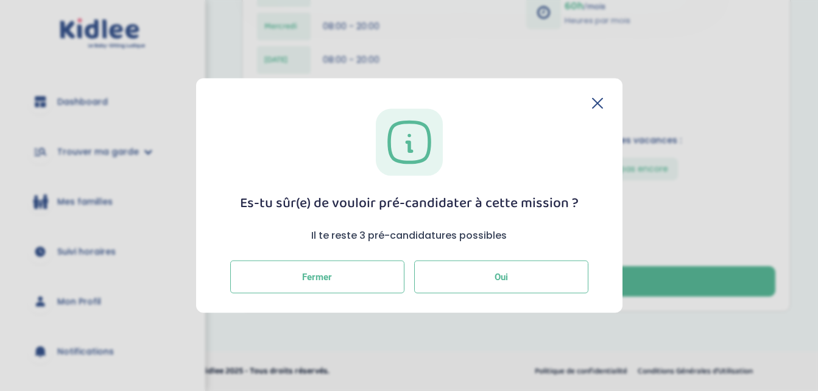
click at [479, 282] on button "Oui" at bounding box center [501, 276] width 174 height 33
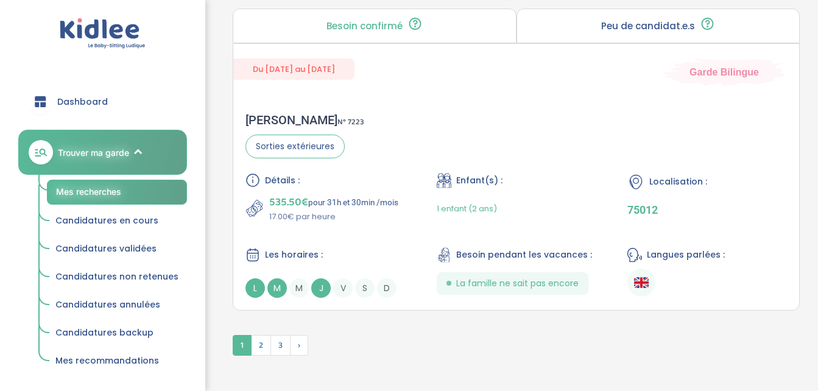
scroll to position [3593, 0]
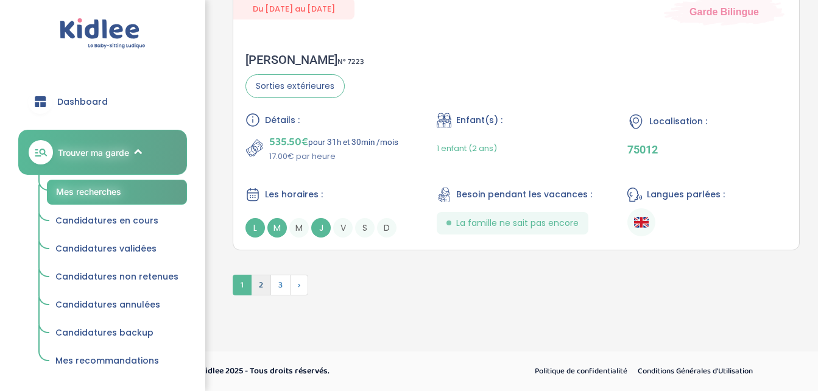
click at [264, 285] on span "2" at bounding box center [261, 285] width 20 height 21
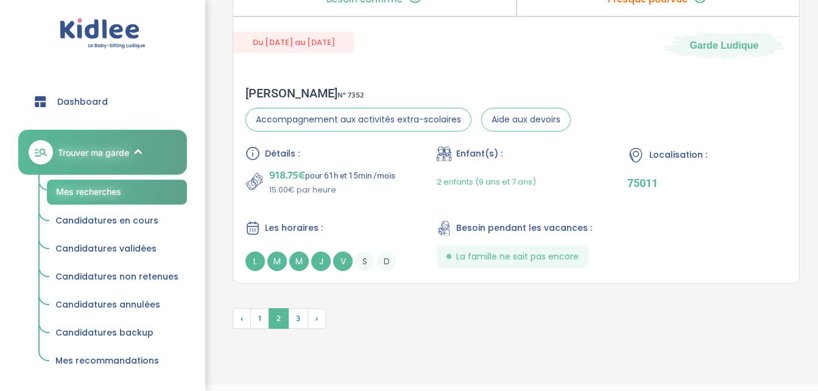
scroll to position [3568, 0]
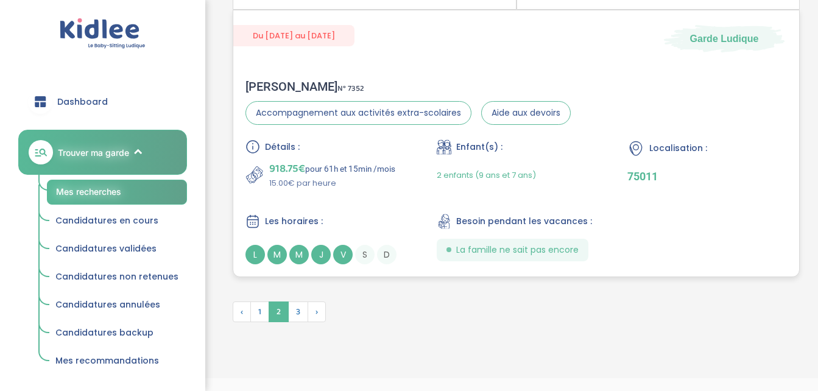
click at [668, 254] on div "Détails : 918.75€ pour 61h et 15min /mois 15.00€ par heure Enfant(s) : 2 enfant…" at bounding box center [517, 202] width 542 height 125
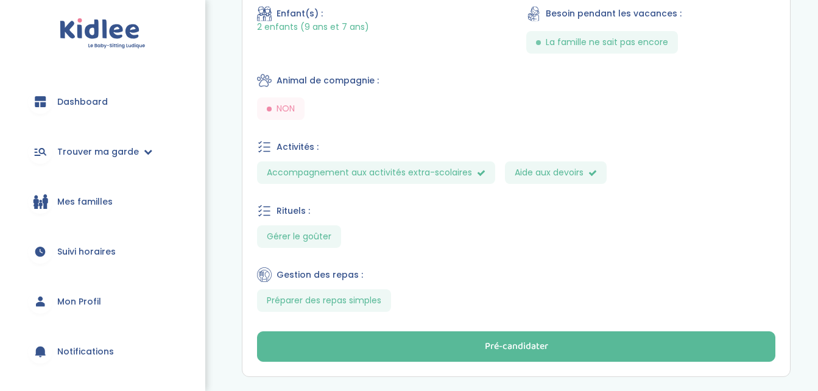
scroll to position [813, 0]
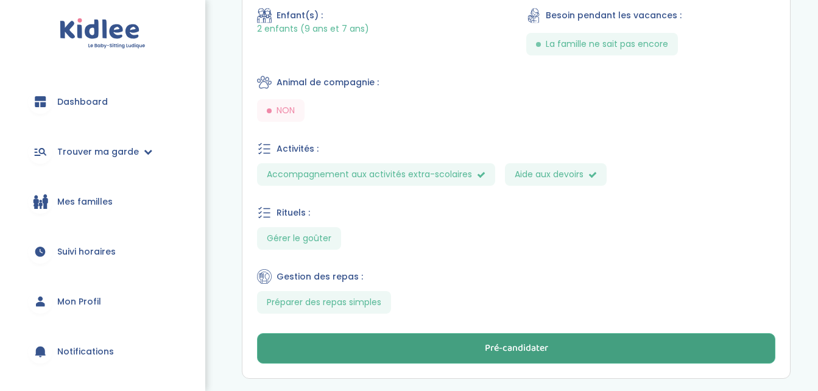
click at [624, 334] on button "Pré-candidater" at bounding box center [516, 348] width 519 height 30
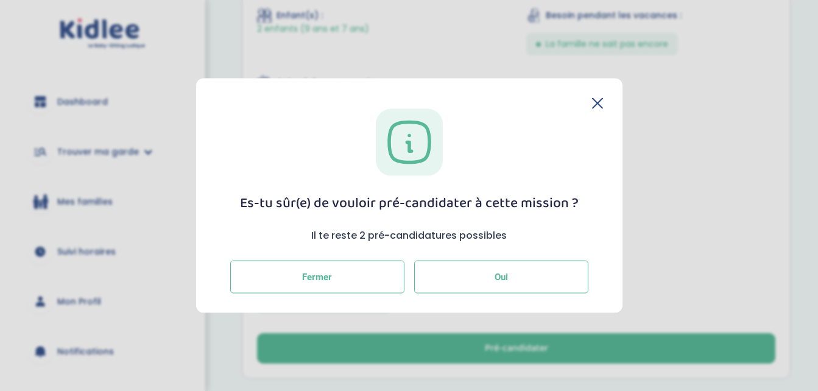
click at [530, 283] on button "Oui" at bounding box center [501, 276] width 174 height 33
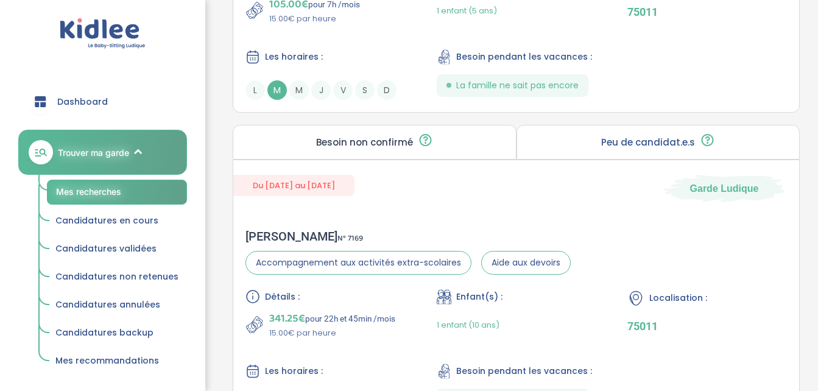
scroll to position [3595, 0]
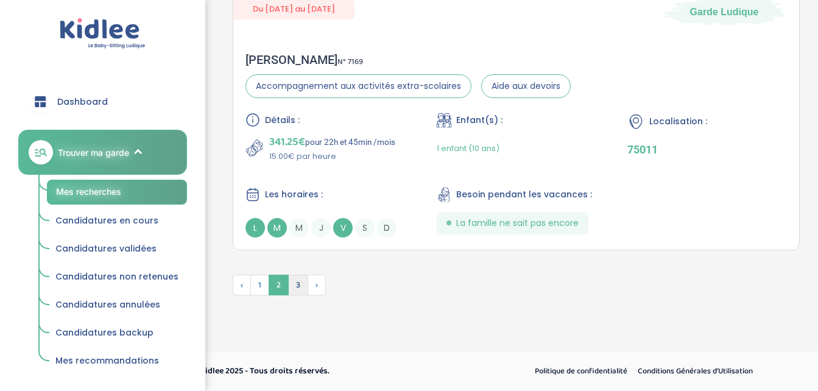
click at [300, 283] on span "3" at bounding box center [298, 285] width 20 height 21
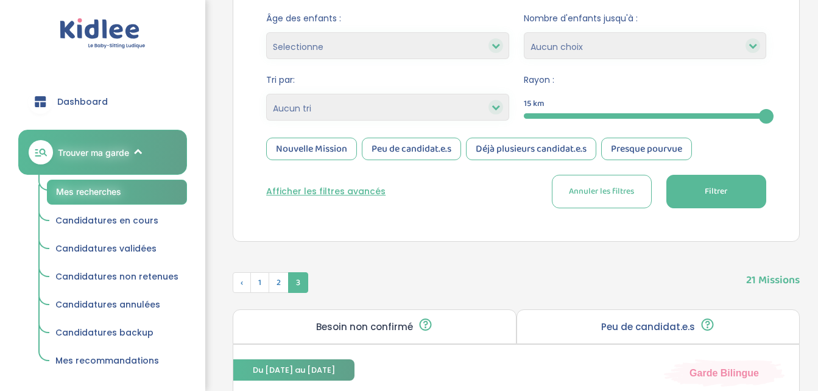
scroll to position [60, 0]
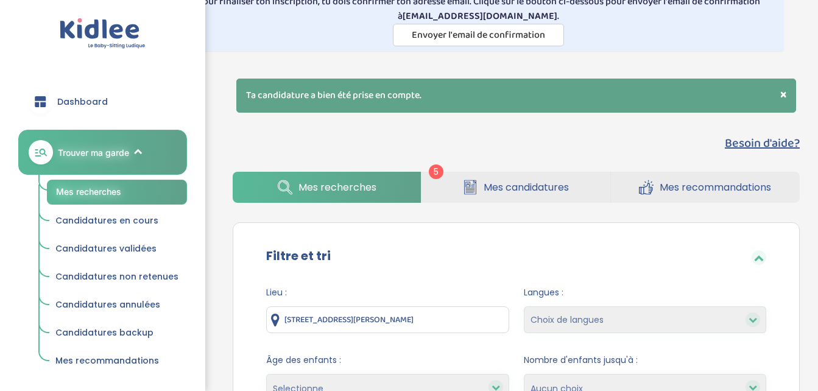
click at [62, 108] on span "Dashboard" at bounding box center [82, 102] width 51 height 13
